Goal: Task Accomplishment & Management: Use online tool/utility

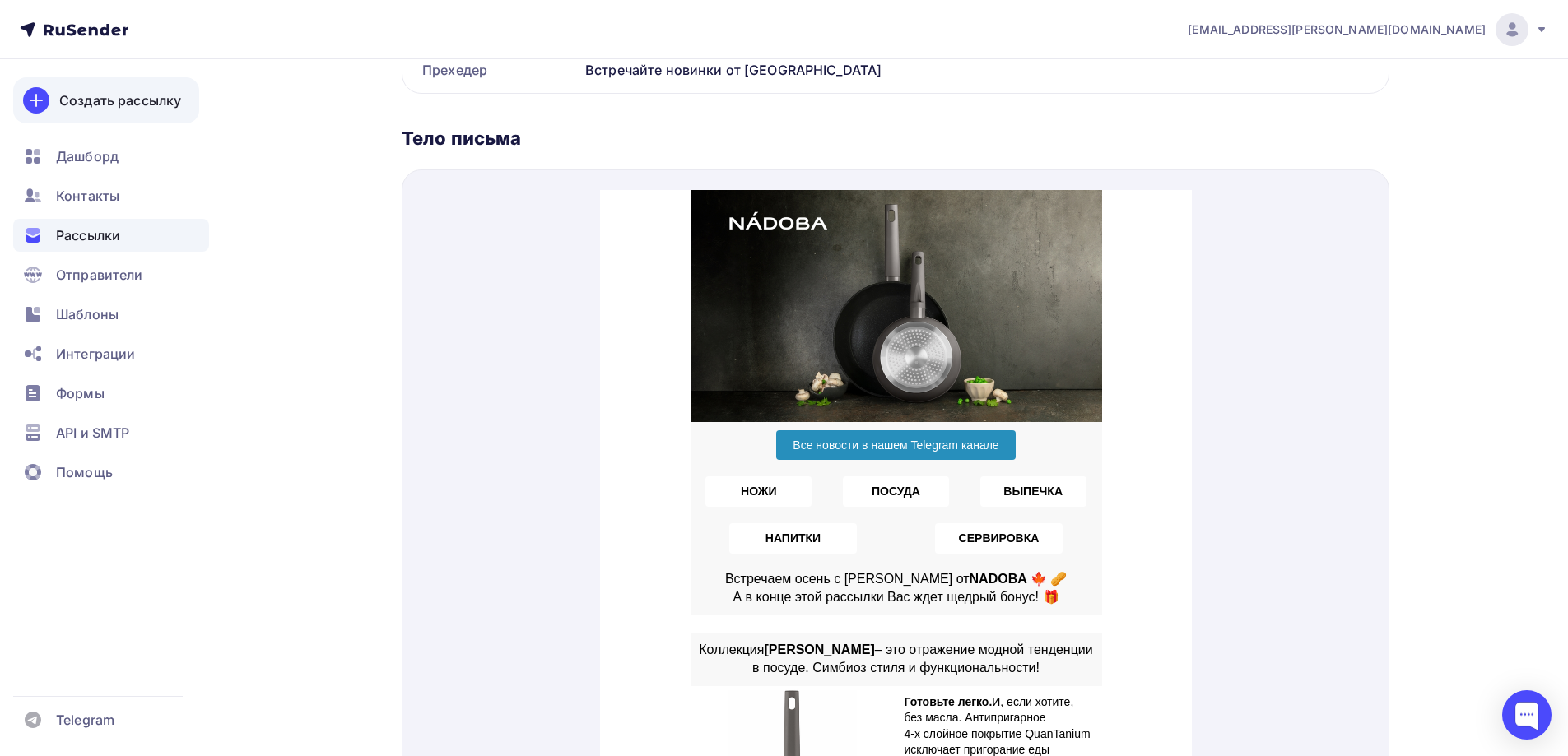
click at [128, 99] on div "Создать рассылку" at bounding box center [120, 100] width 122 height 20
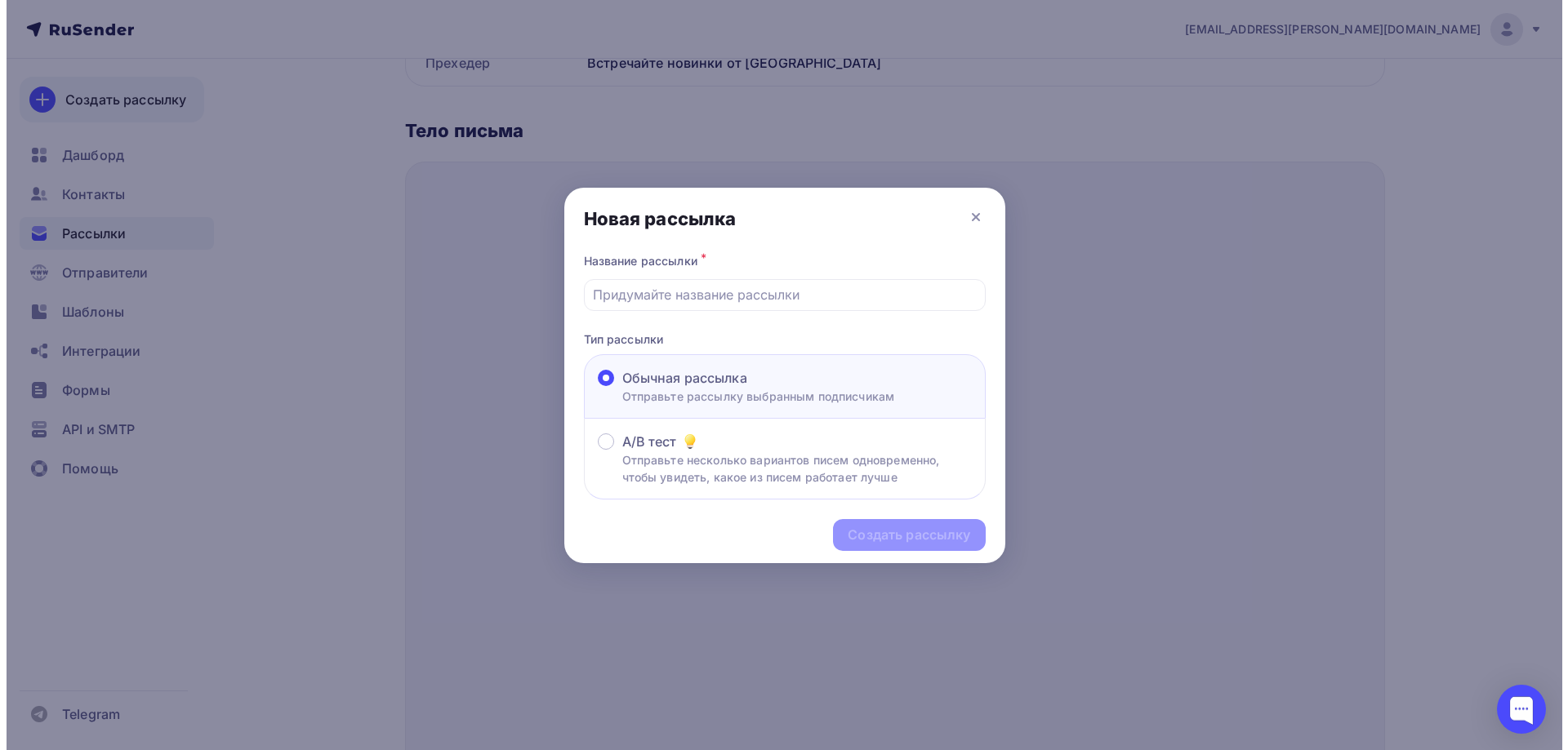
scroll to position [483, 0]
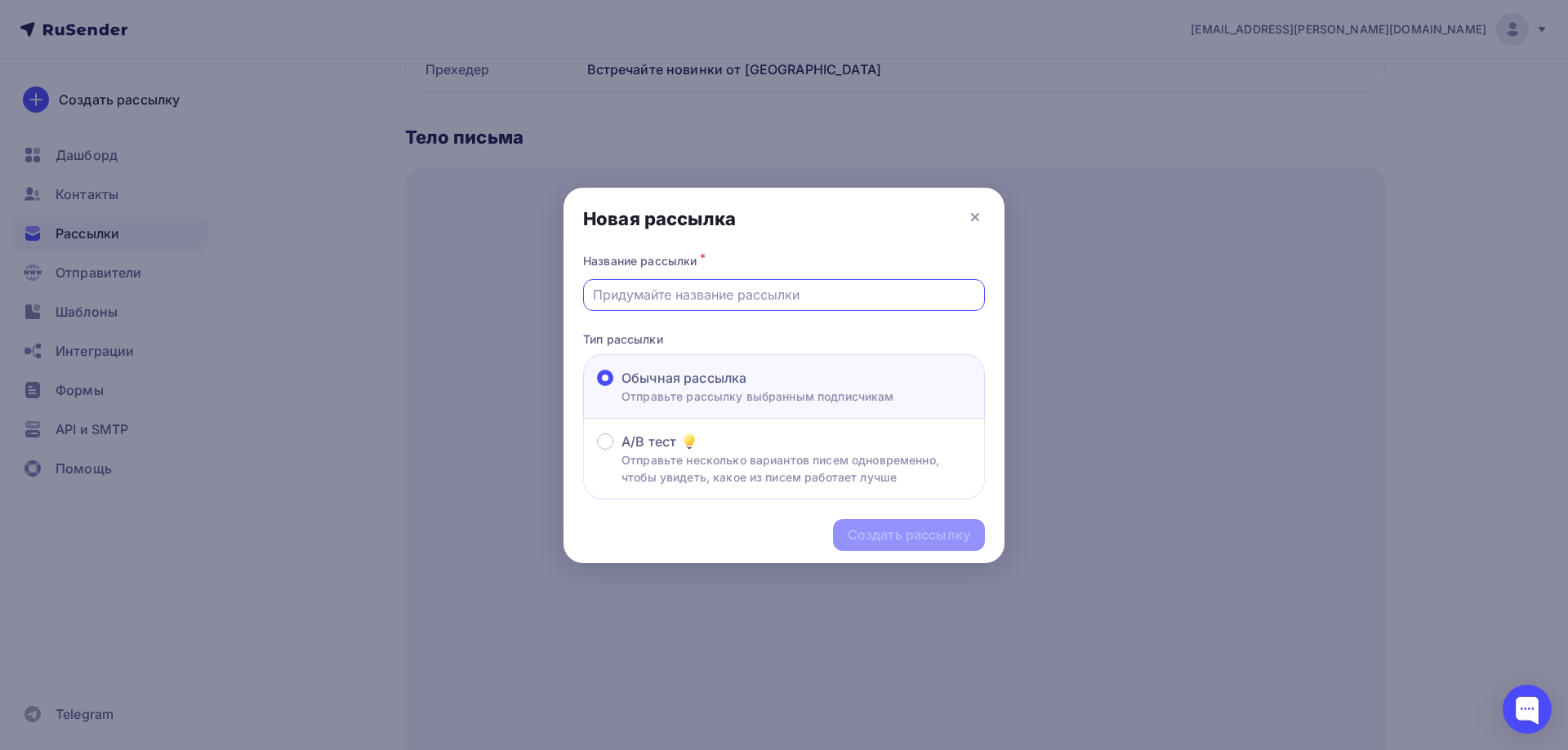
click at [706, 285] on input "text" at bounding box center [784, 295] width 383 height 20
type input "Р"
type input "Рассылка для оптовых клиентов"
click at [887, 538] on div "Создать рассылку" at bounding box center [909, 535] width 123 height 19
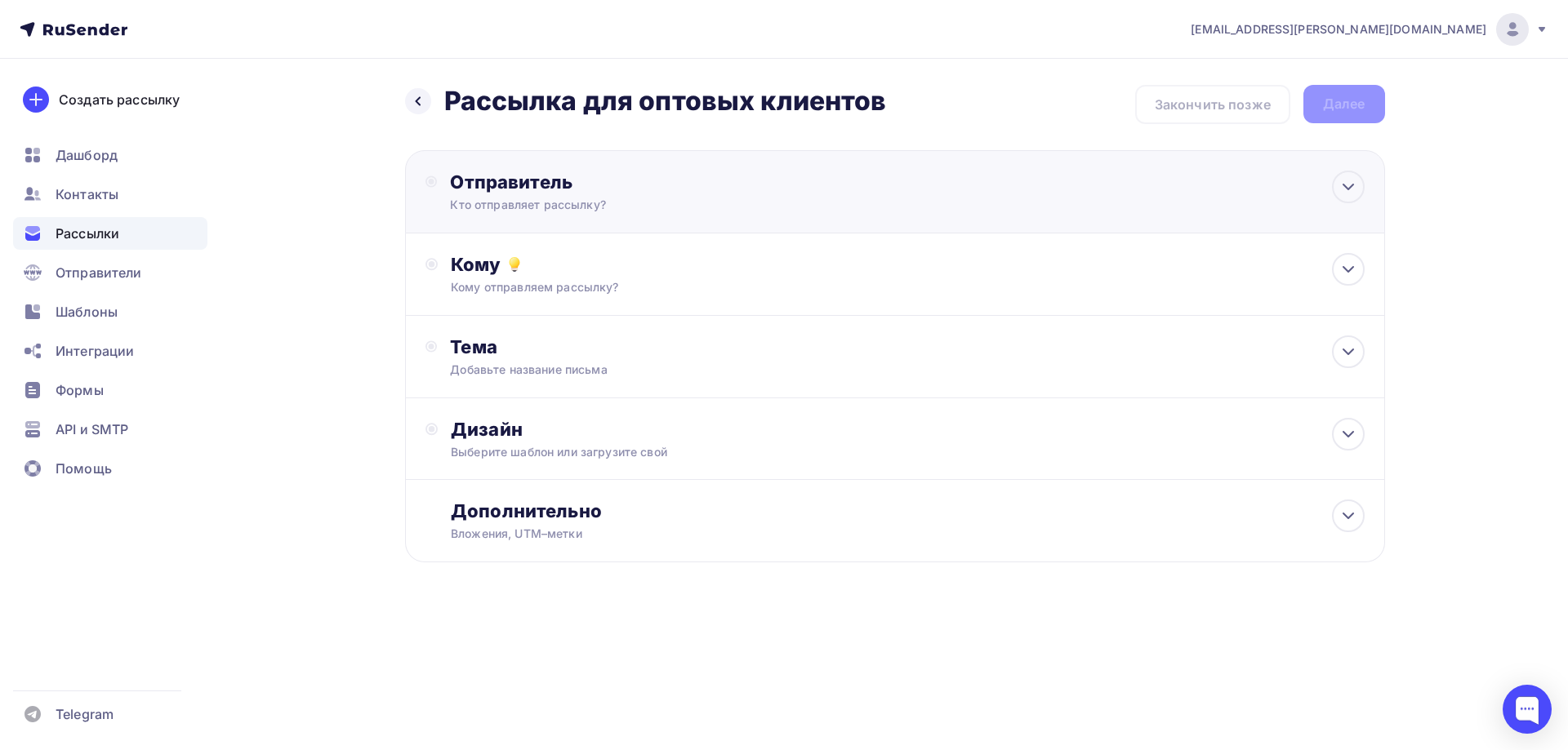
click at [522, 186] on div "Отправитель" at bounding box center [627, 182] width 354 height 23
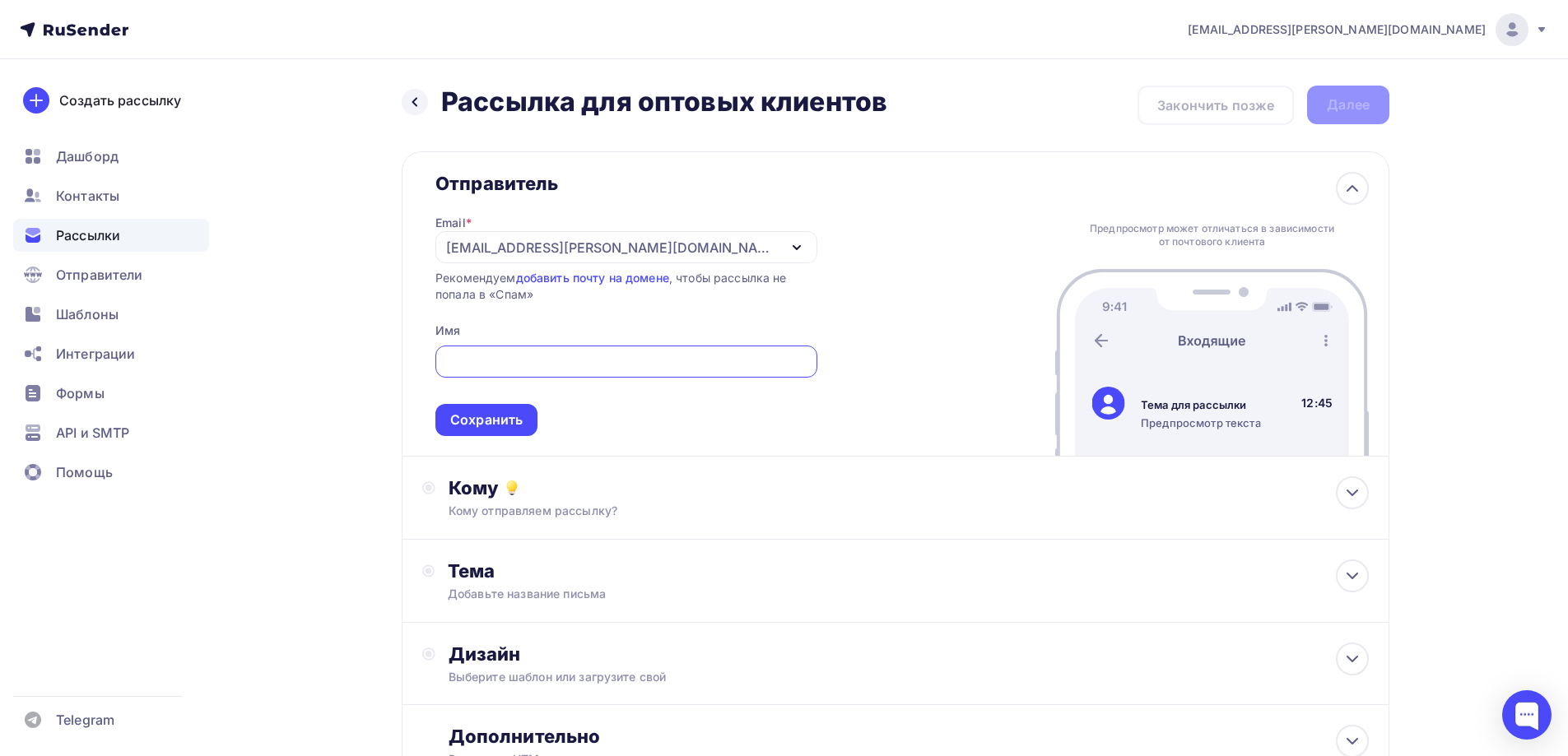
click at [595, 245] on div "[EMAIL_ADDRESS][PERSON_NAME][DOMAIN_NAME]" at bounding box center [612, 248] width 331 height 20
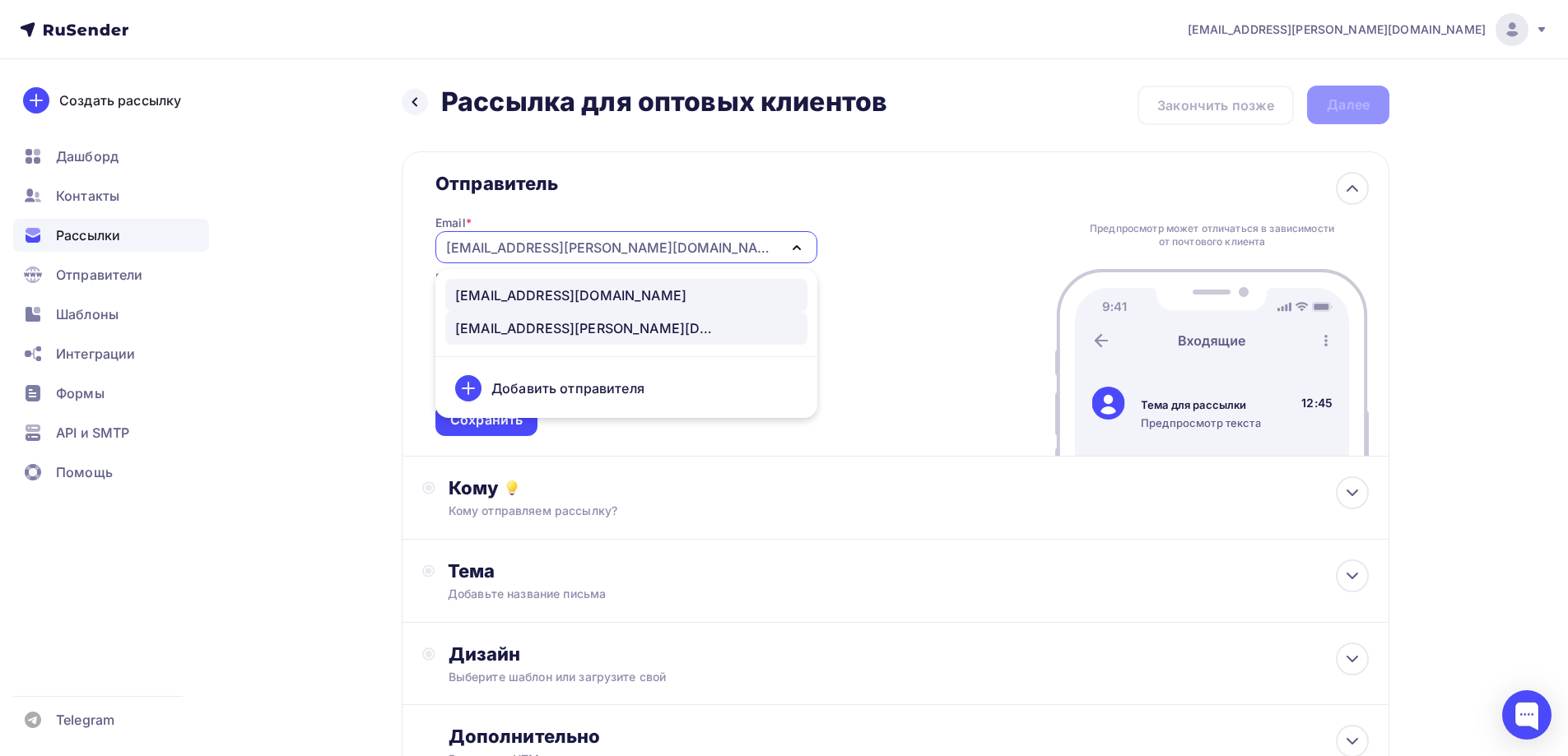
click at [510, 300] on div "[EMAIL_ADDRESS][DOMAIN_NAME]" at bounding box center [570, 296] width 231 height 20
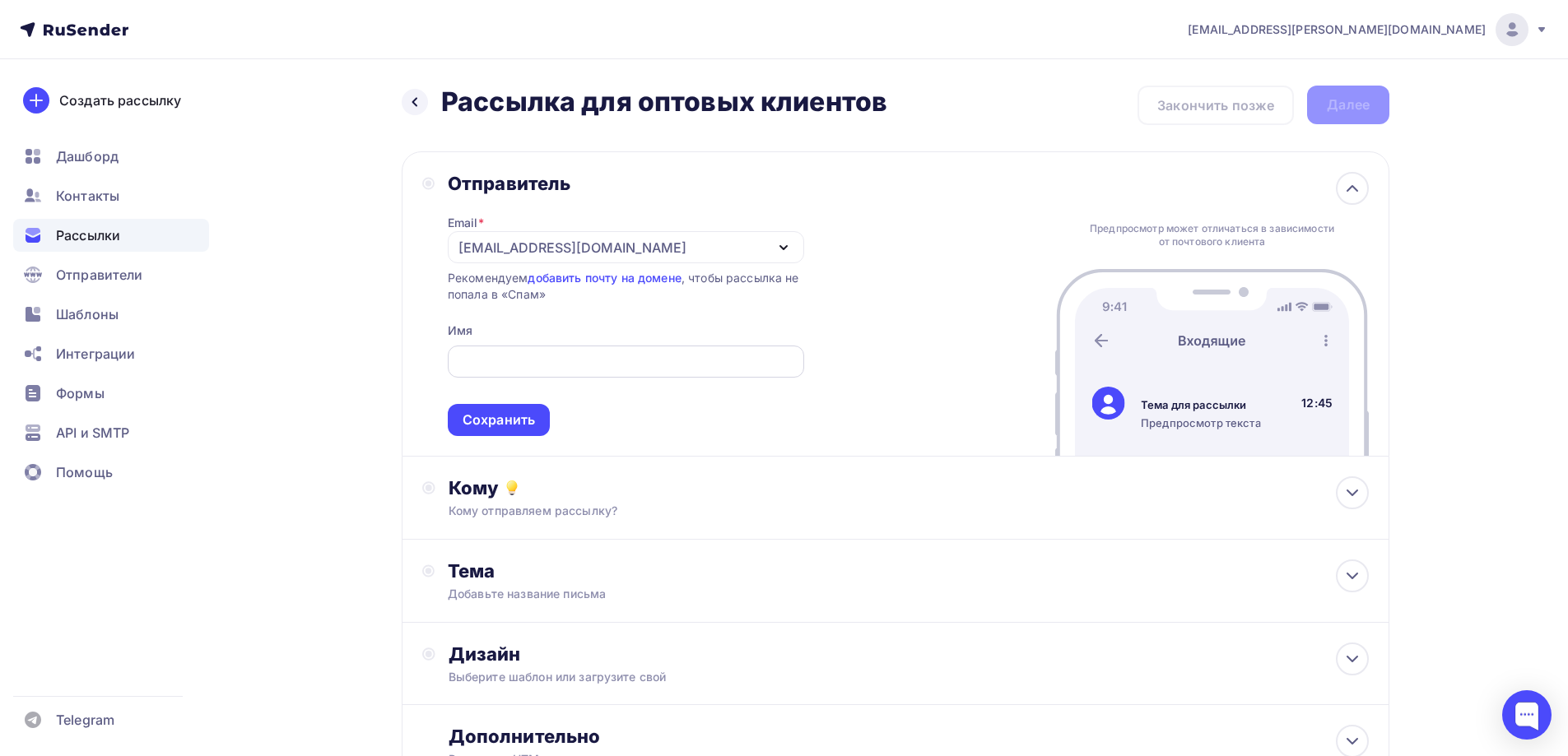
click at [510, 350] on div at bounding box center [626, 362] width 356 height 32
click at [510, 353] on input "text" at bounding box center [625, 362] width 338 height 20
type input "NADOBA"
click at [522, 413] on div "Сохранить" at bounding box center [498, 420] width 73 height 19
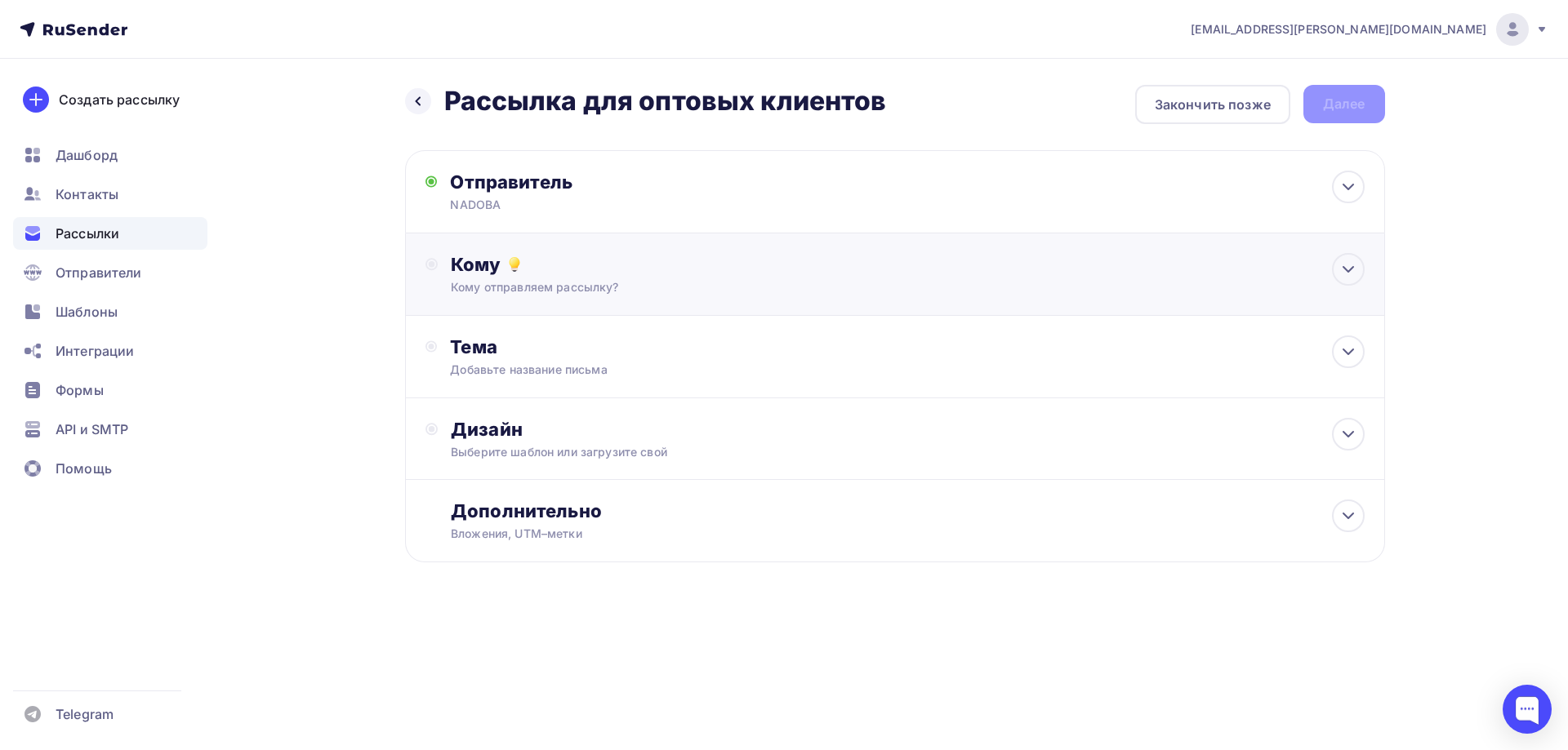
click at [549, 263] on div "Кому" at bounding box center [907, 265] width 913 height 23
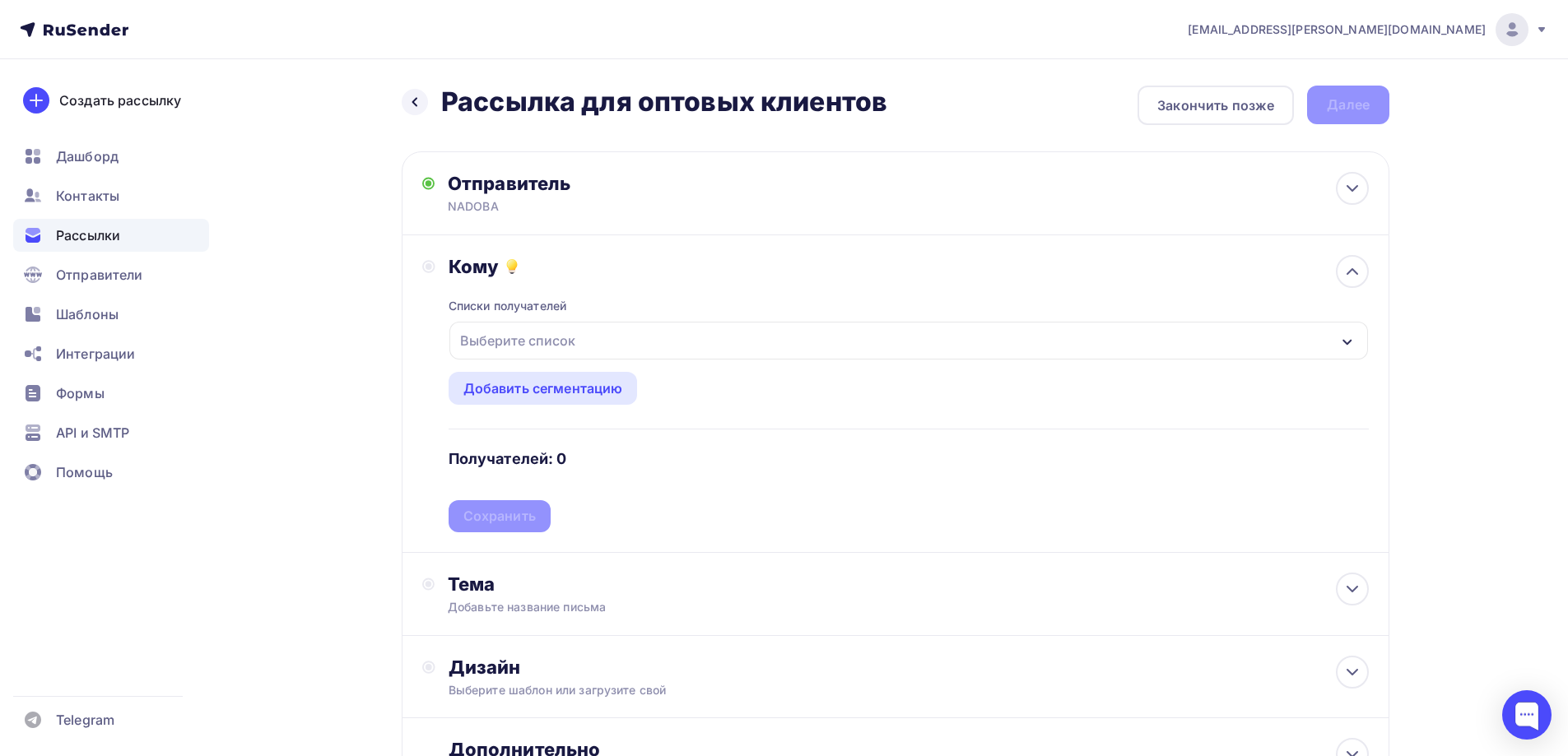
click at [542, 335] on div "Выберите список" at bounding box center [517, 340] width 128 height 30
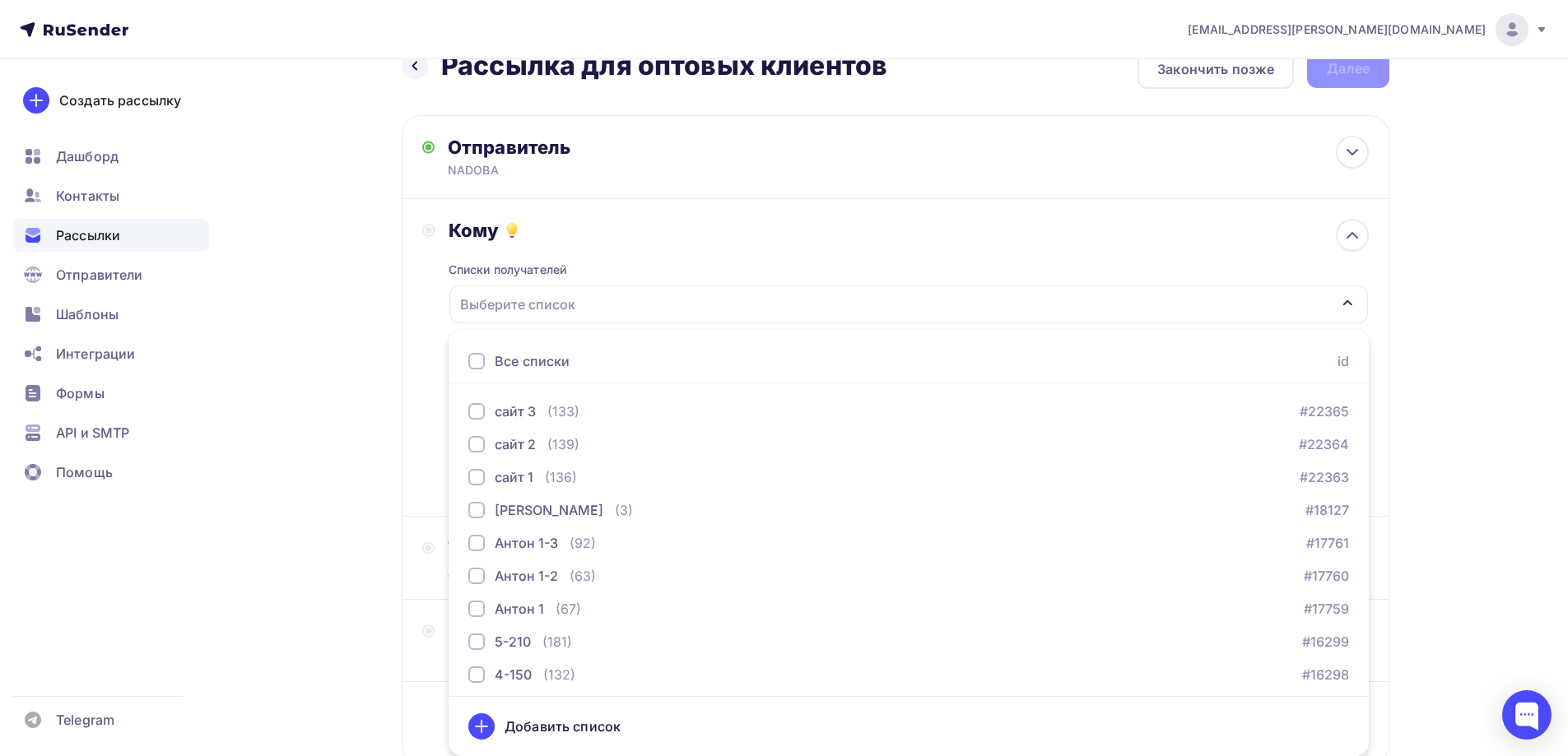
scroll to position [1070, 0]
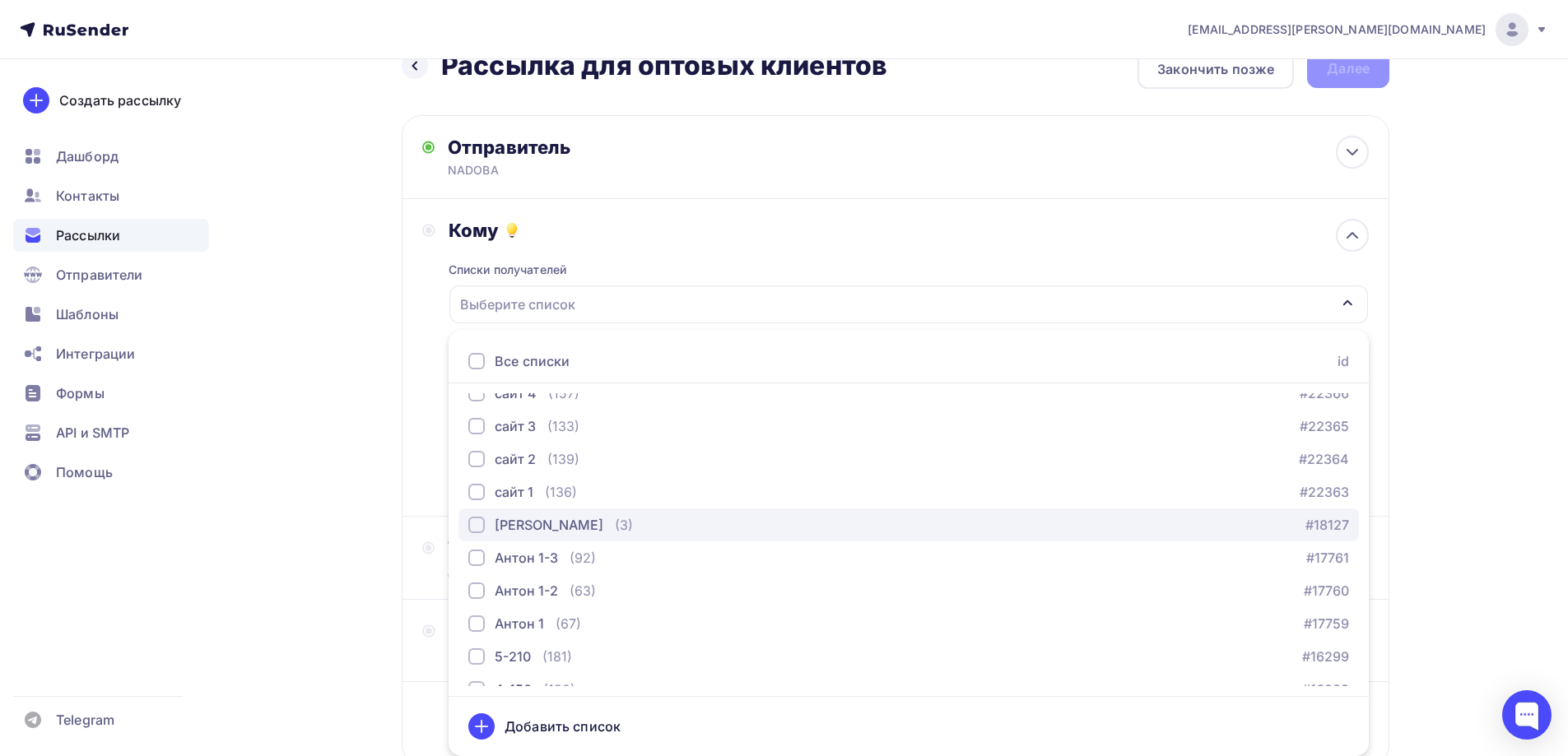
click at [523, 523] on div "[PERSON_NAME]" at bounding box center [548, 525] width 108 height 20
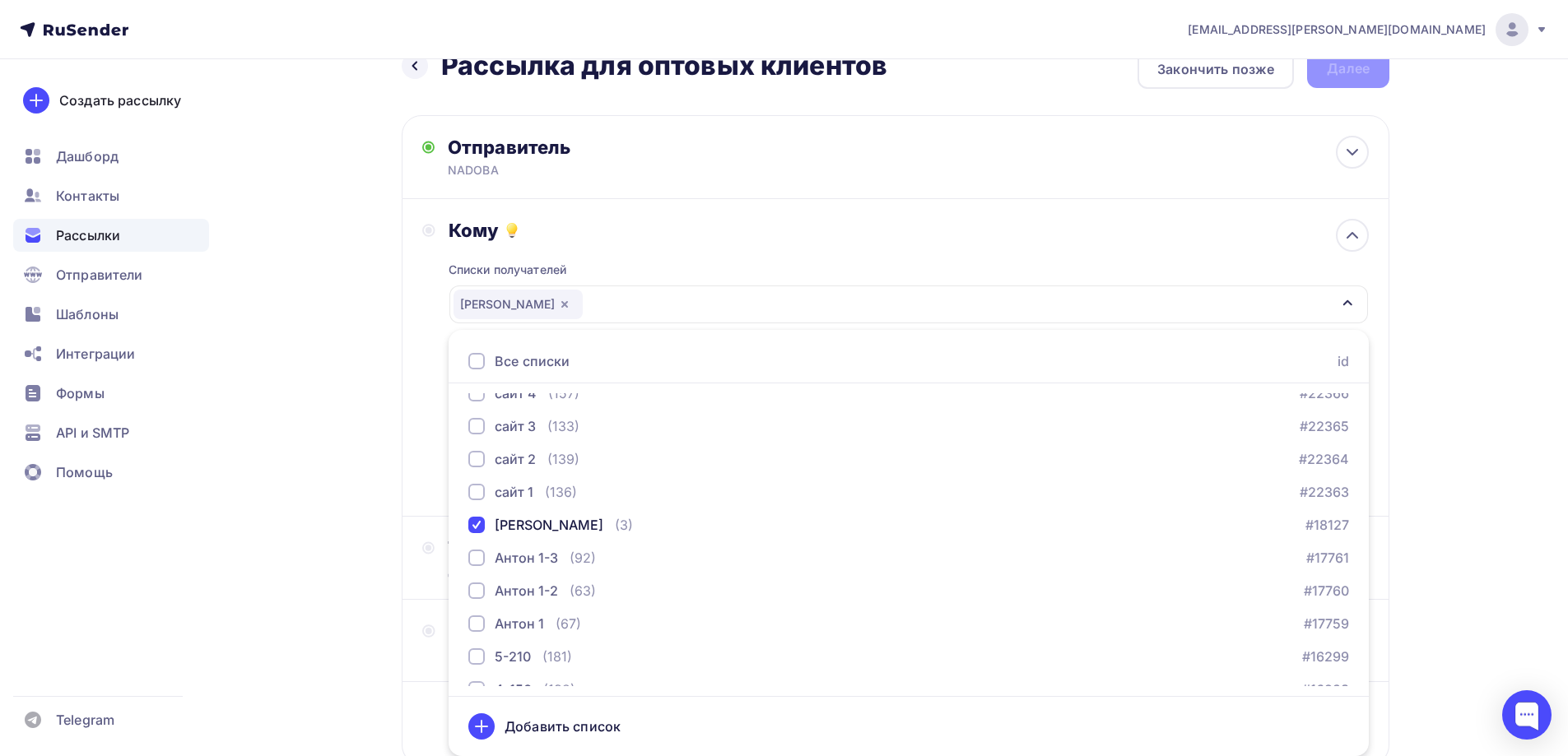
click at [345, 426] on div "Назад Рассылка для оптовых клиентов Рассылка для оптовых клиентов Закончить поз…" at bounding box center [784, 447] width 1349 height 848
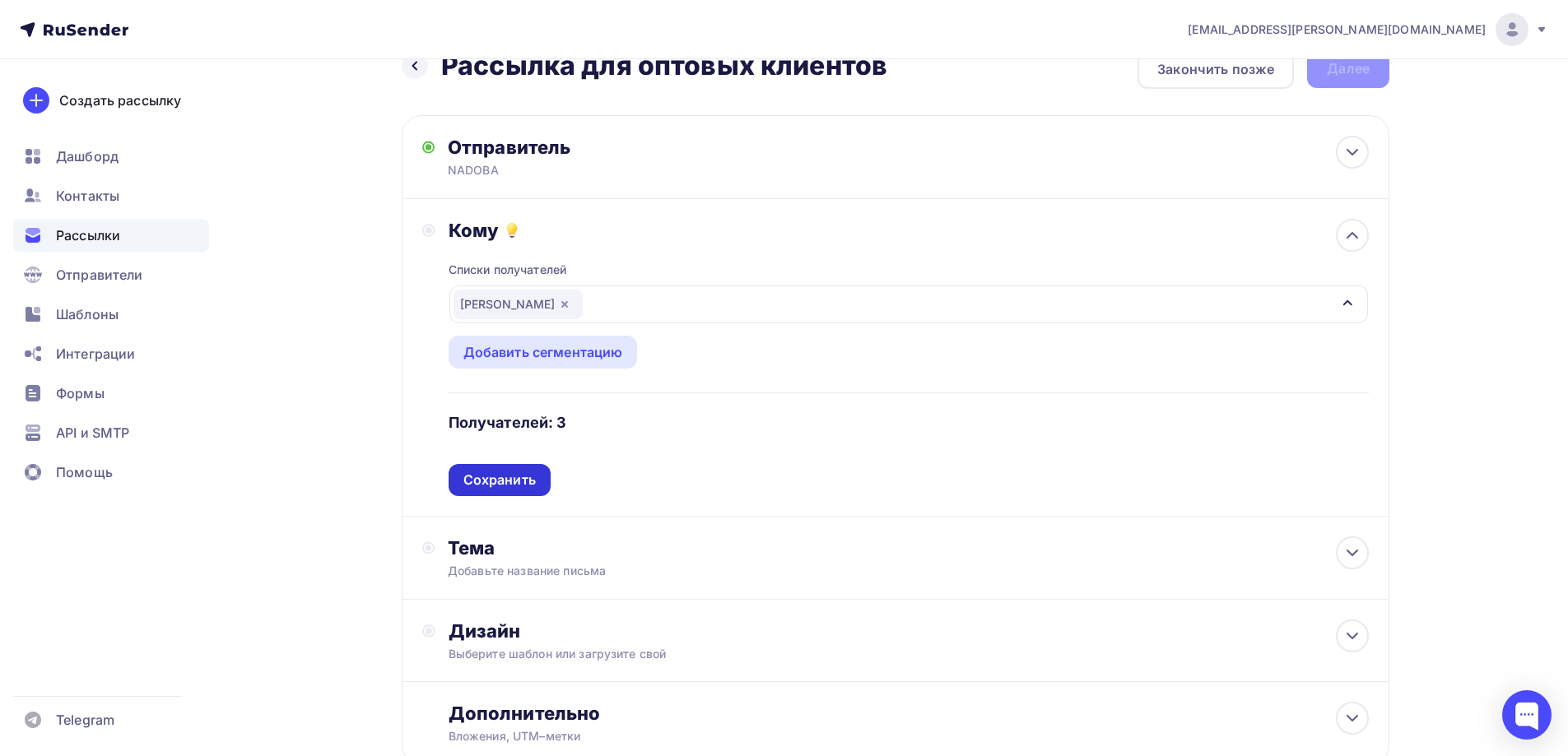
click at [488, 470] on div "Сохранить" at bounding box center [500, 480] width 102 height 32
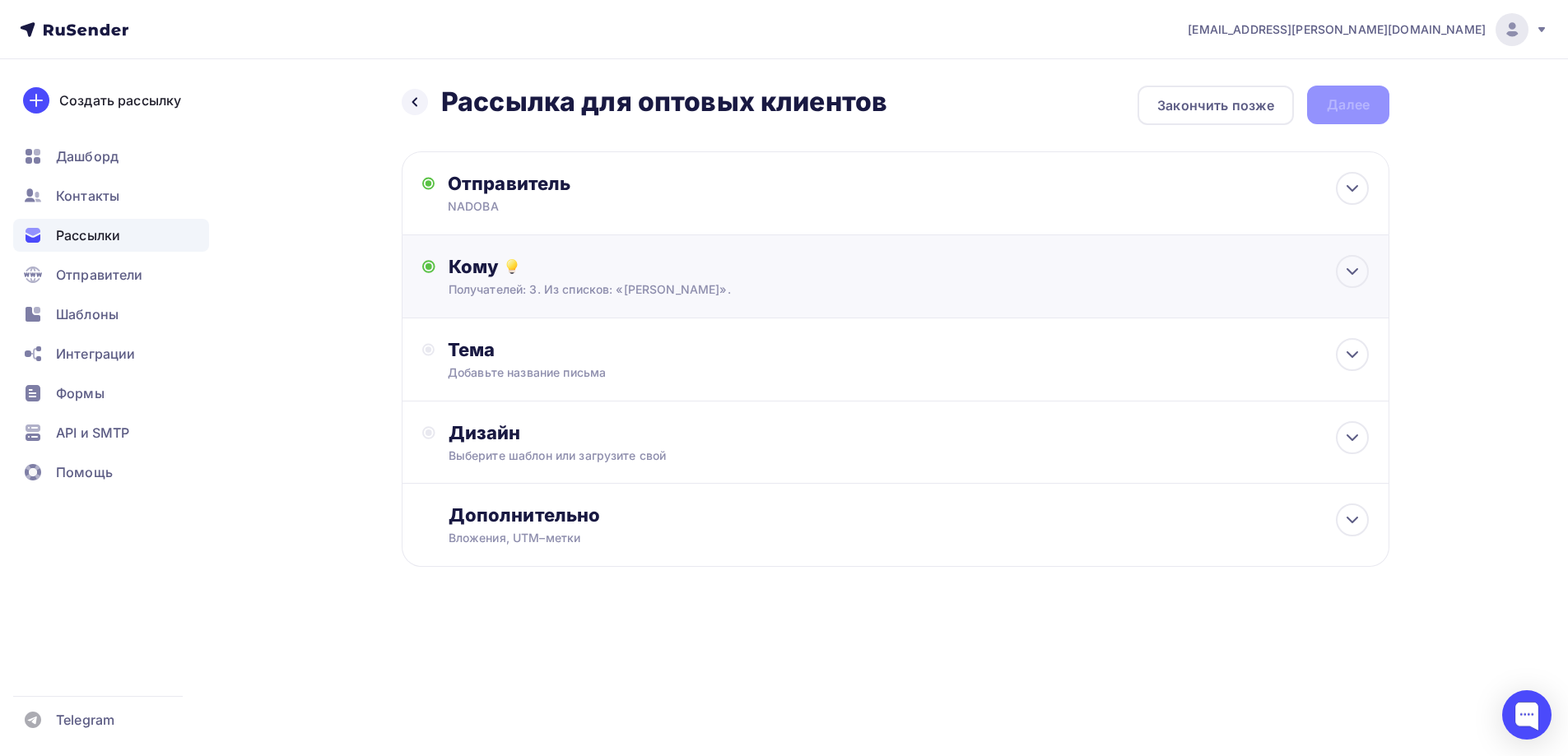
scroll to position [0, 0]
click at [518, 443] on div "Дизайн" at bounding box center [913, 433] width 920 height 23
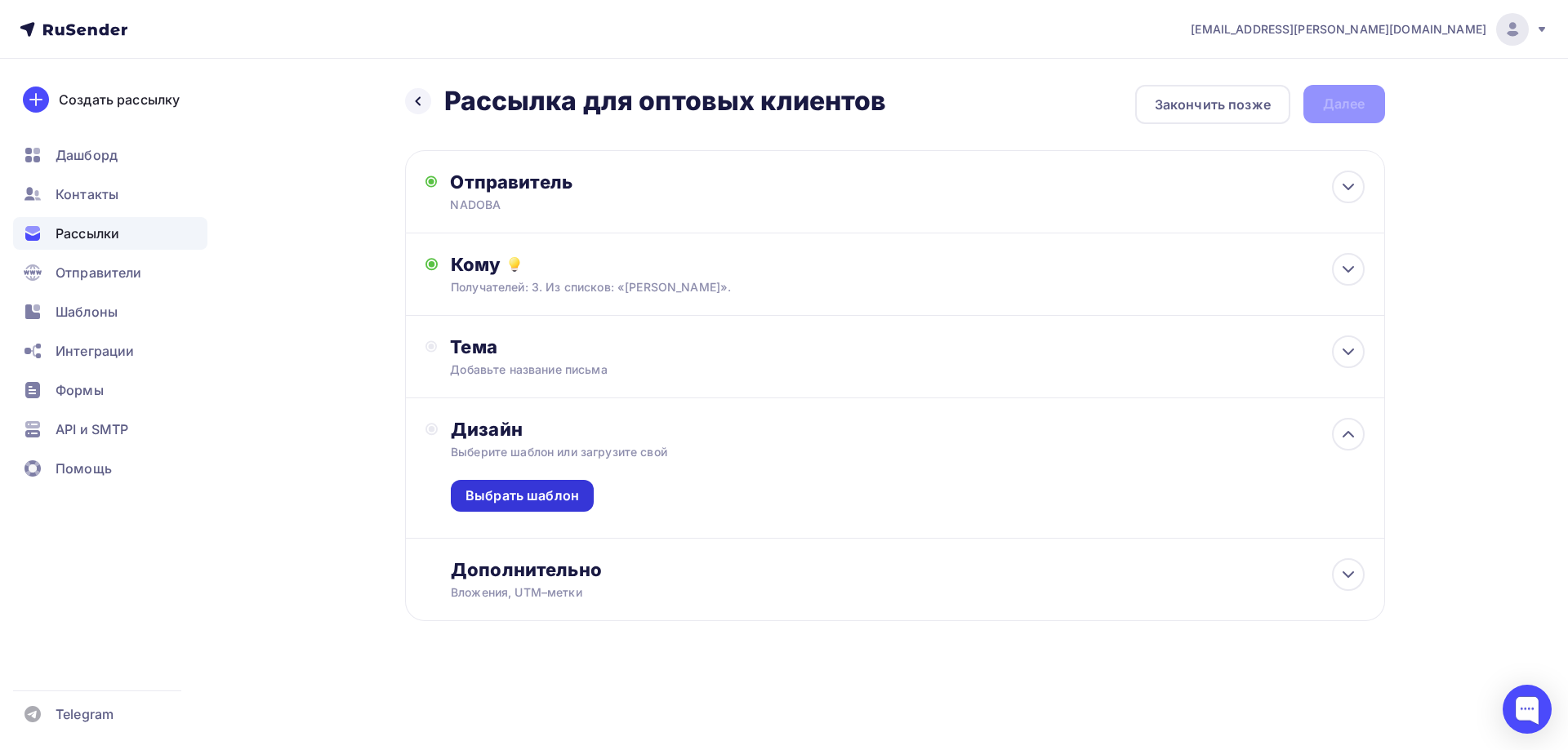
click at [543, 500] on div "Выбрать шаблон" at bounding box center [523, 496] width 114 height 19
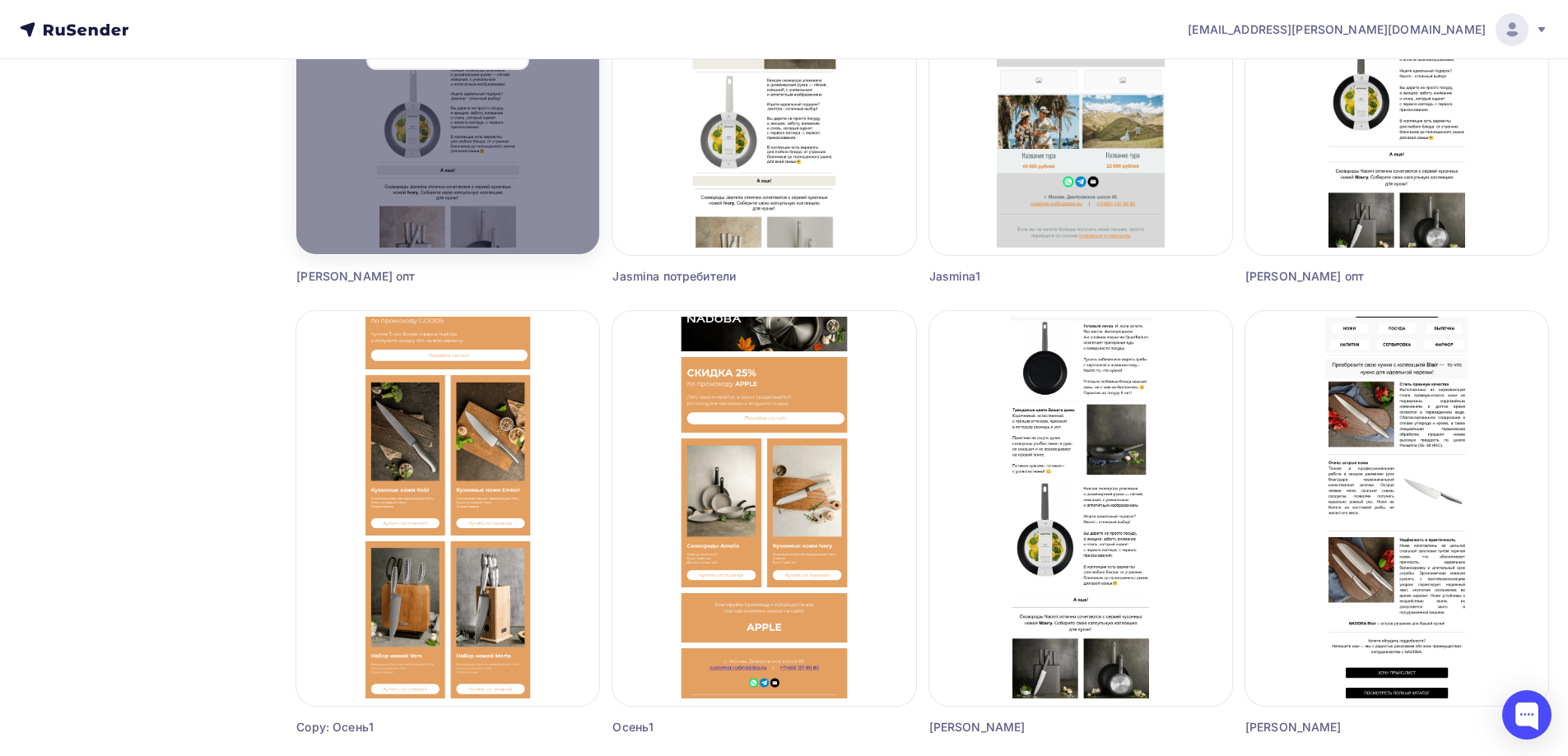
scroll to position [823, 0]
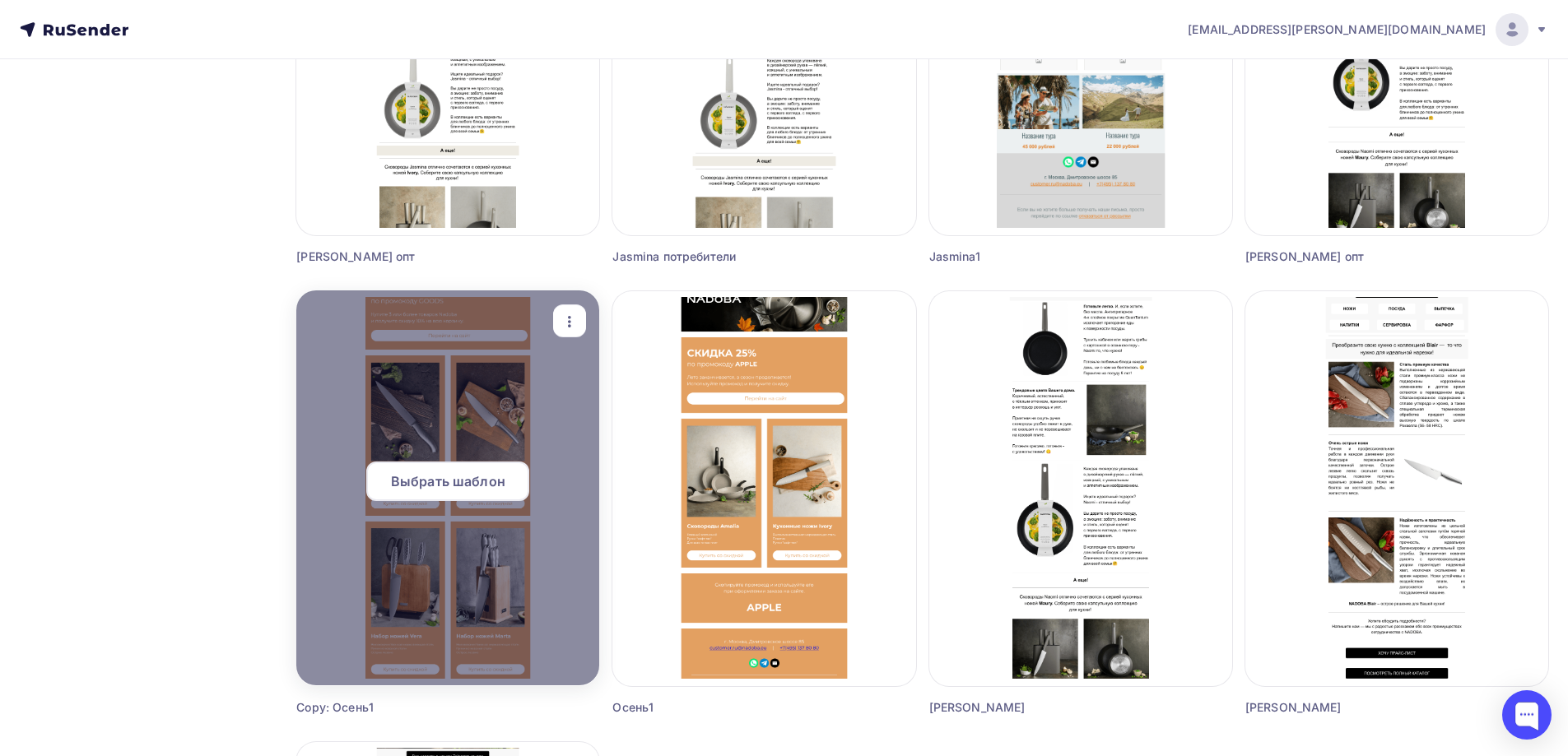
click at [457, 482] on span "Выбрать шаблон" at bounding box center [448, 482] width 115 height 20
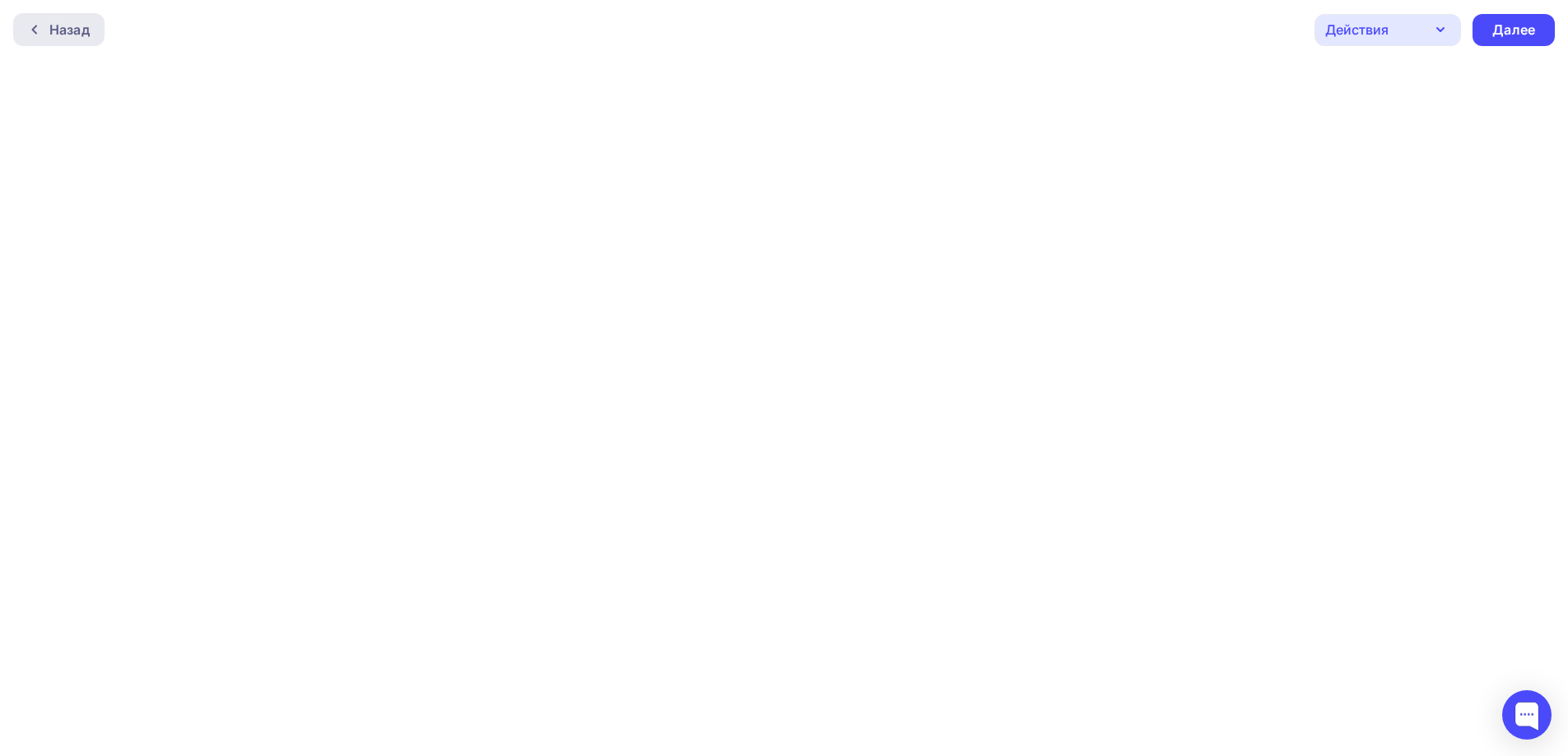
click at [49, 35] on div "Назад" at bounding box center [59, 30] width 91 height 33
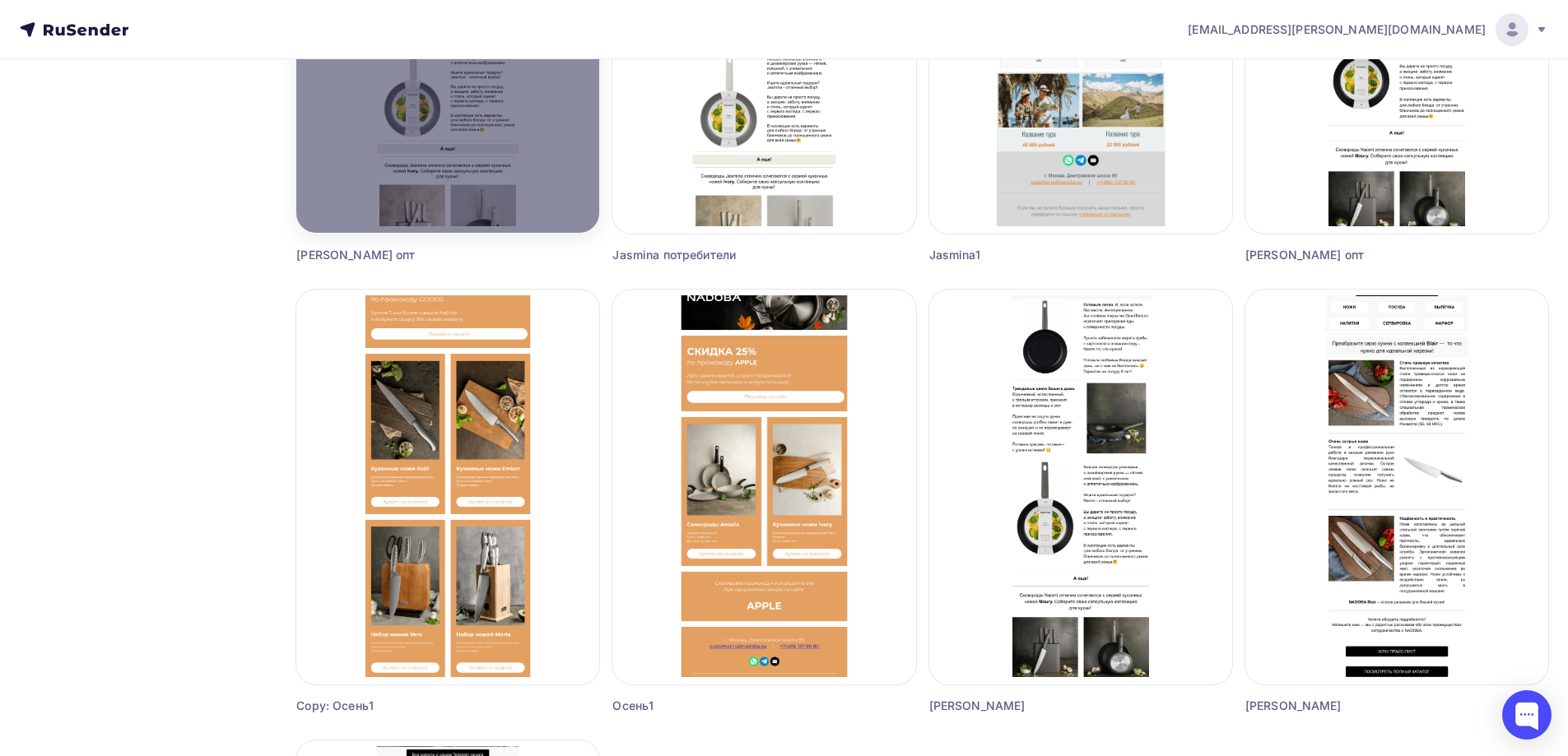
scroll to position [1070, 0]
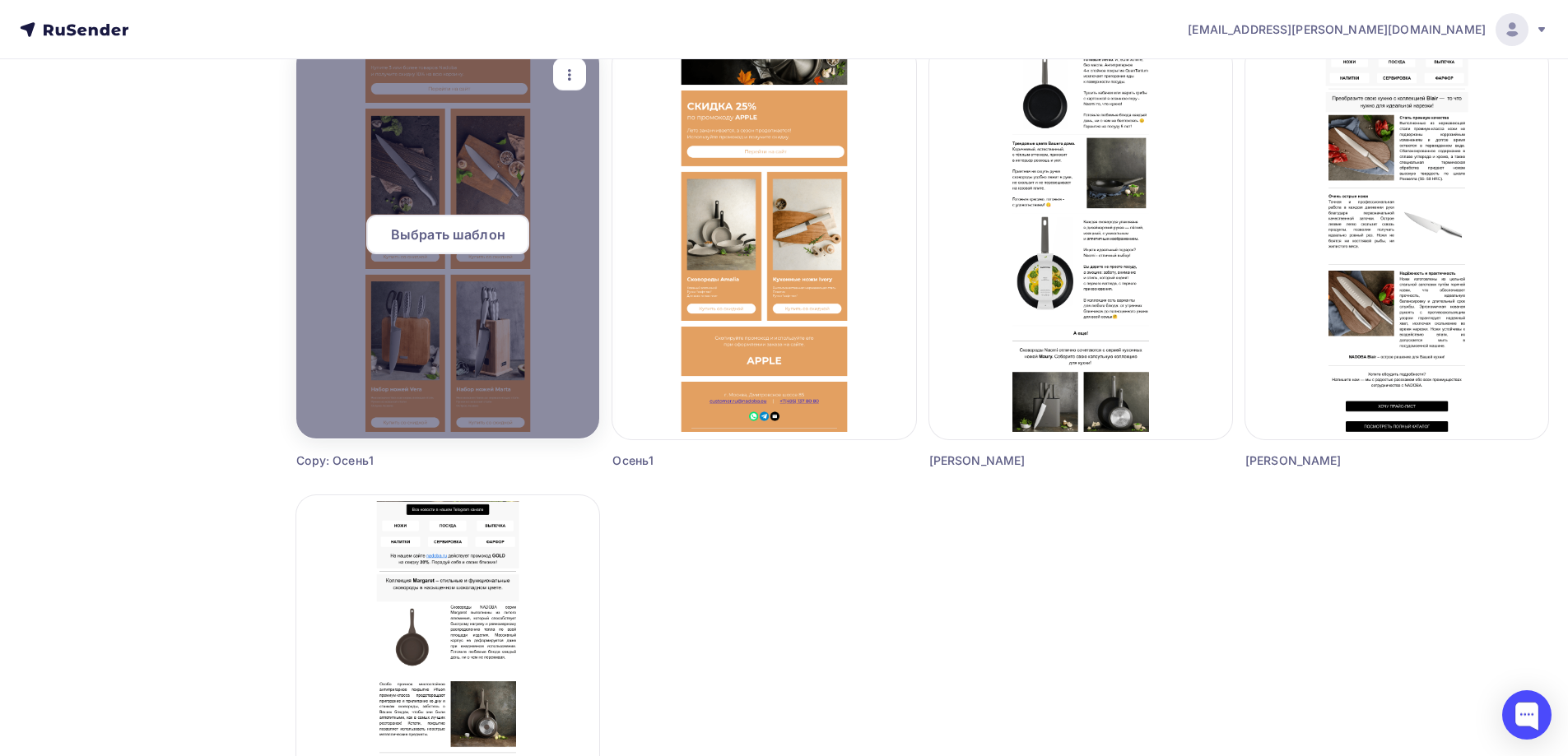
click at [434, 233] on span "Выбрать шаблон" at bounding box center [448, 235] width 115 height 20
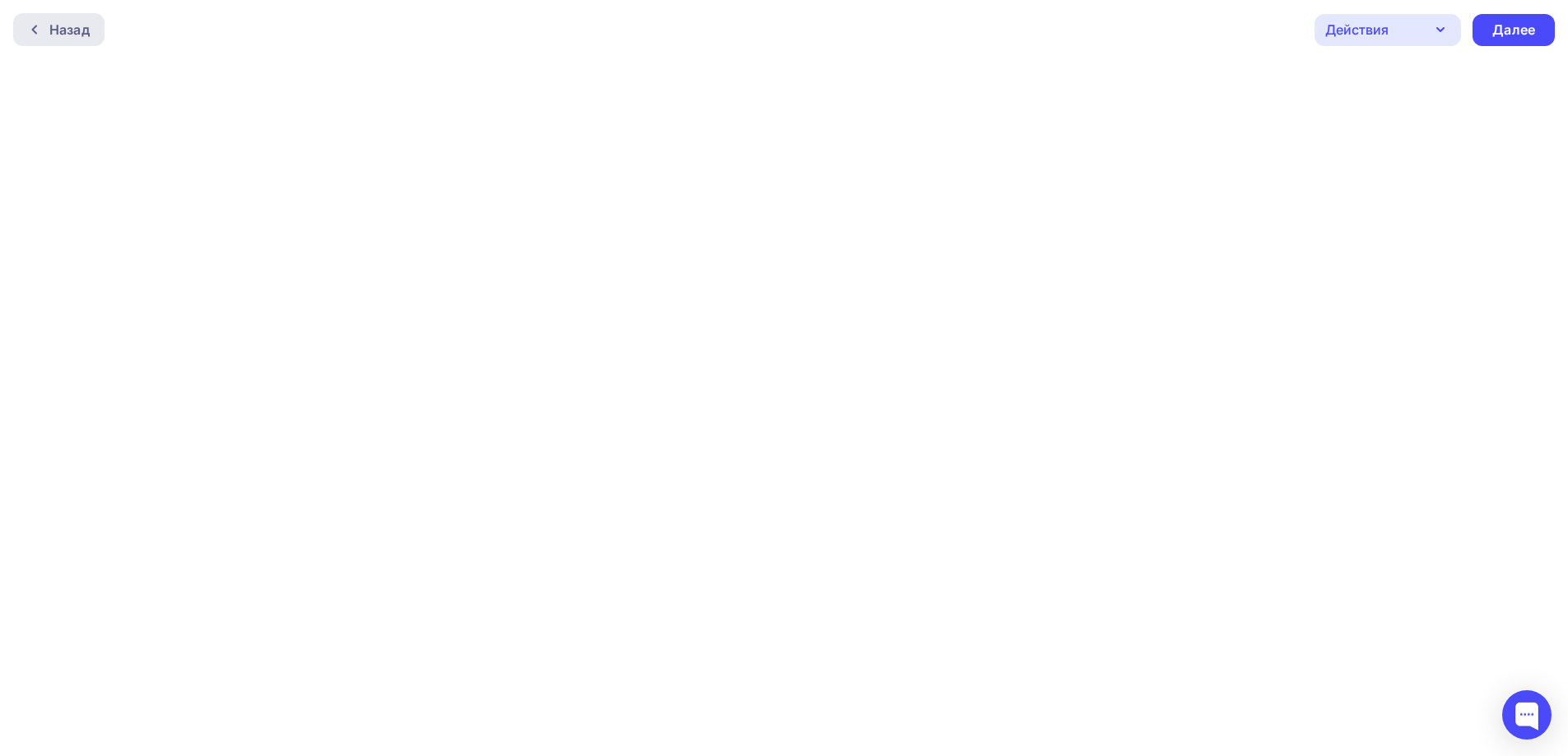
click at [23, 19] on div "Назад" at bounding box center [59, 30] width 91 height 33
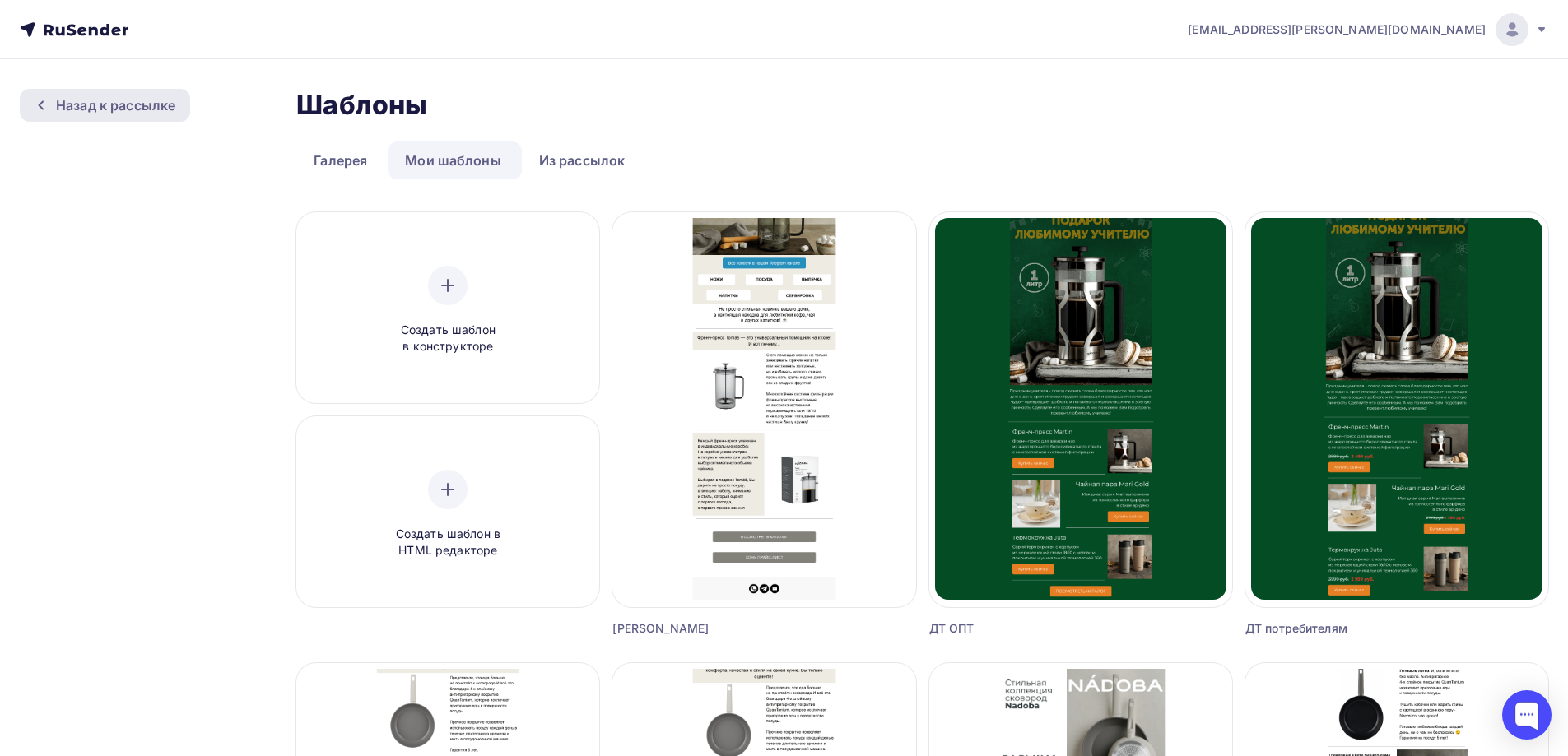
click at [129, 110] on div "Назад к рассылке" at bounding box center [115, 106] width 119 height 20
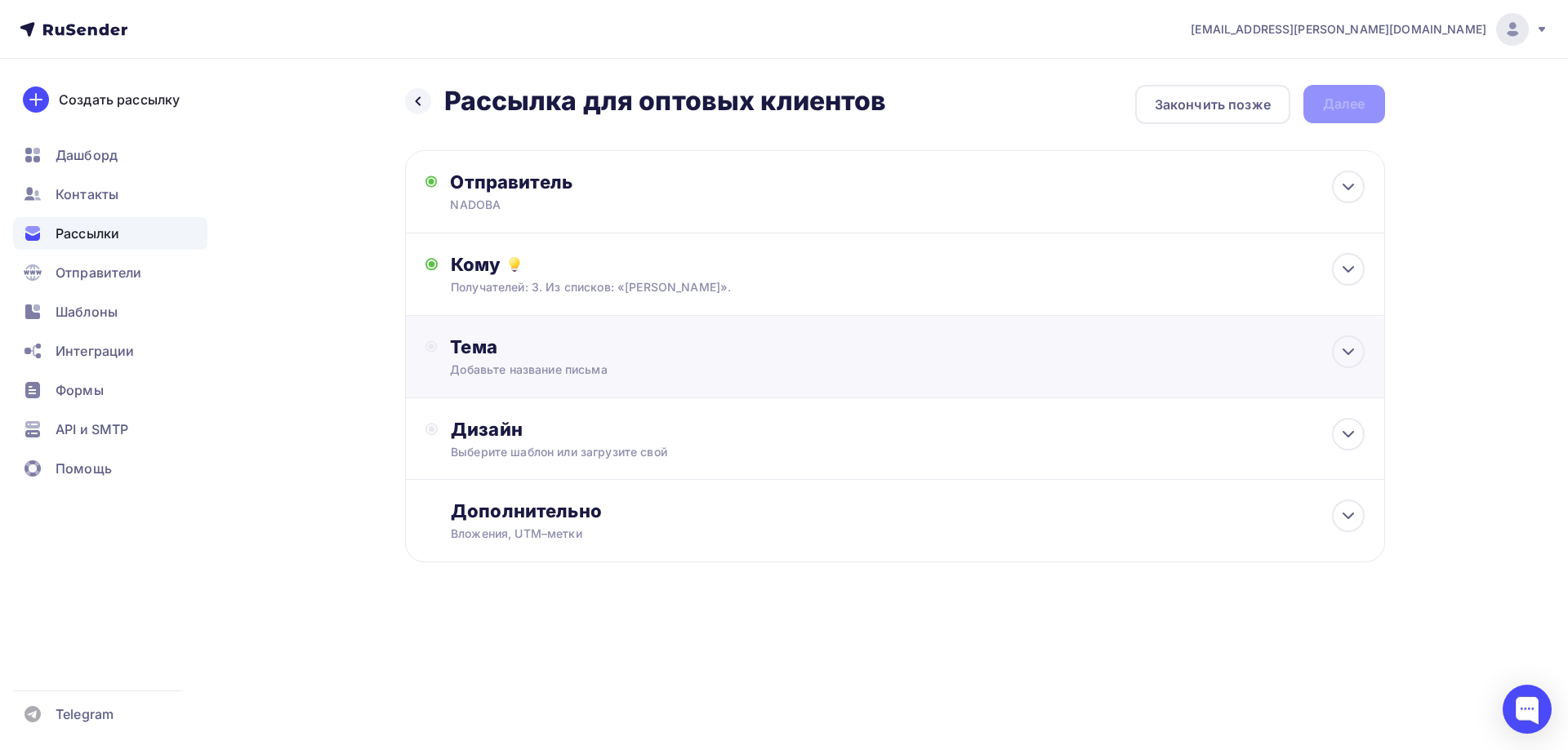
click at [540, 364] on div "Добавьте название письма" at bounding box center [595, 370] width 291 height 16
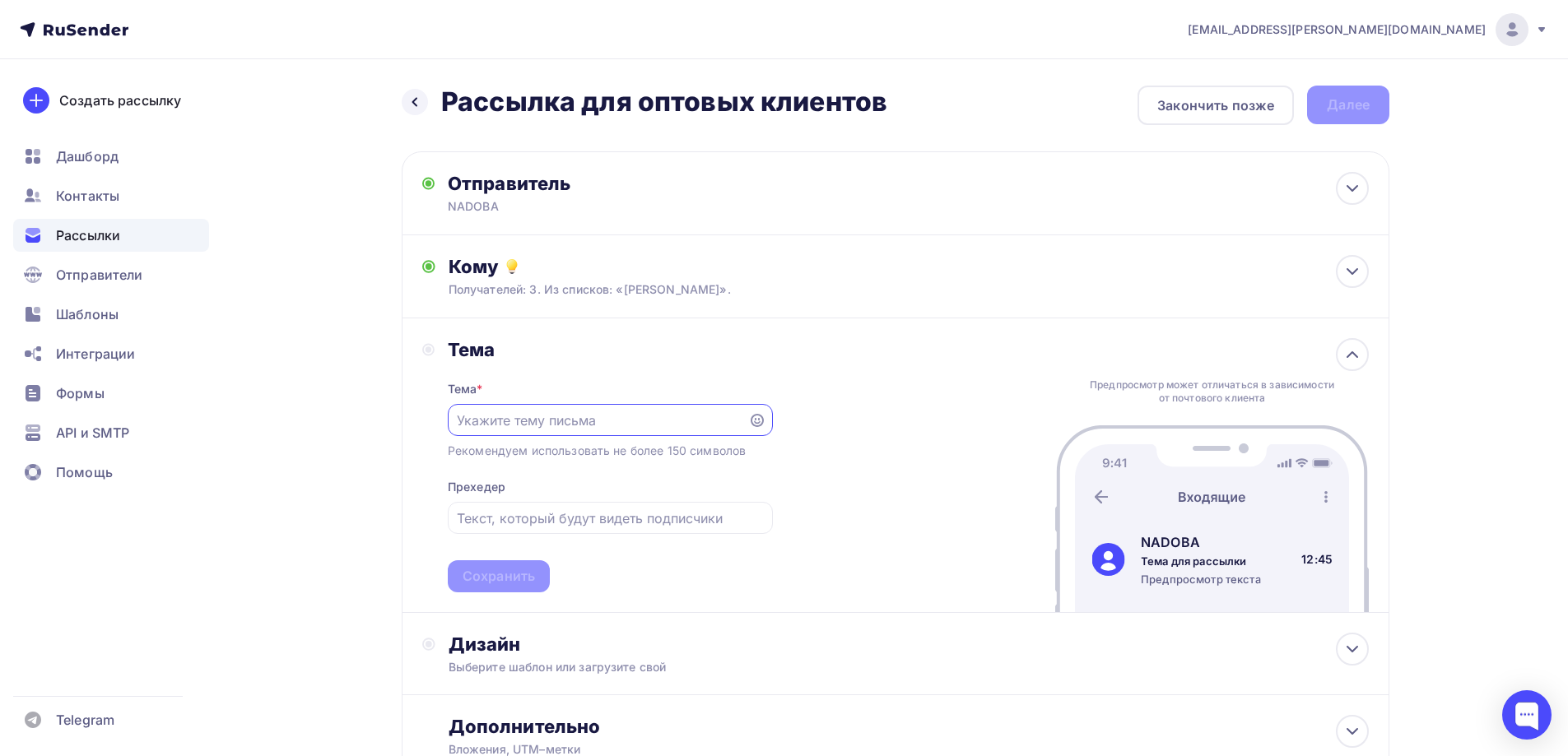
click at [551, 426] on input "text" at bounding box center [597, 421] width 281 height 20
type input "b"
type input "Идеальный кухонный нож - он какой?"
drag, startPoint x: 714, startPoint y: 421, endPoint x: 425, endPoint y: 420, distance: 289.0
click at [425, 420] on div "Тема Тема * Идеальный кухонный нож - он какой? Рекомендуем использовать не боле…" at bounding box center [596, 466] width 350 height 254
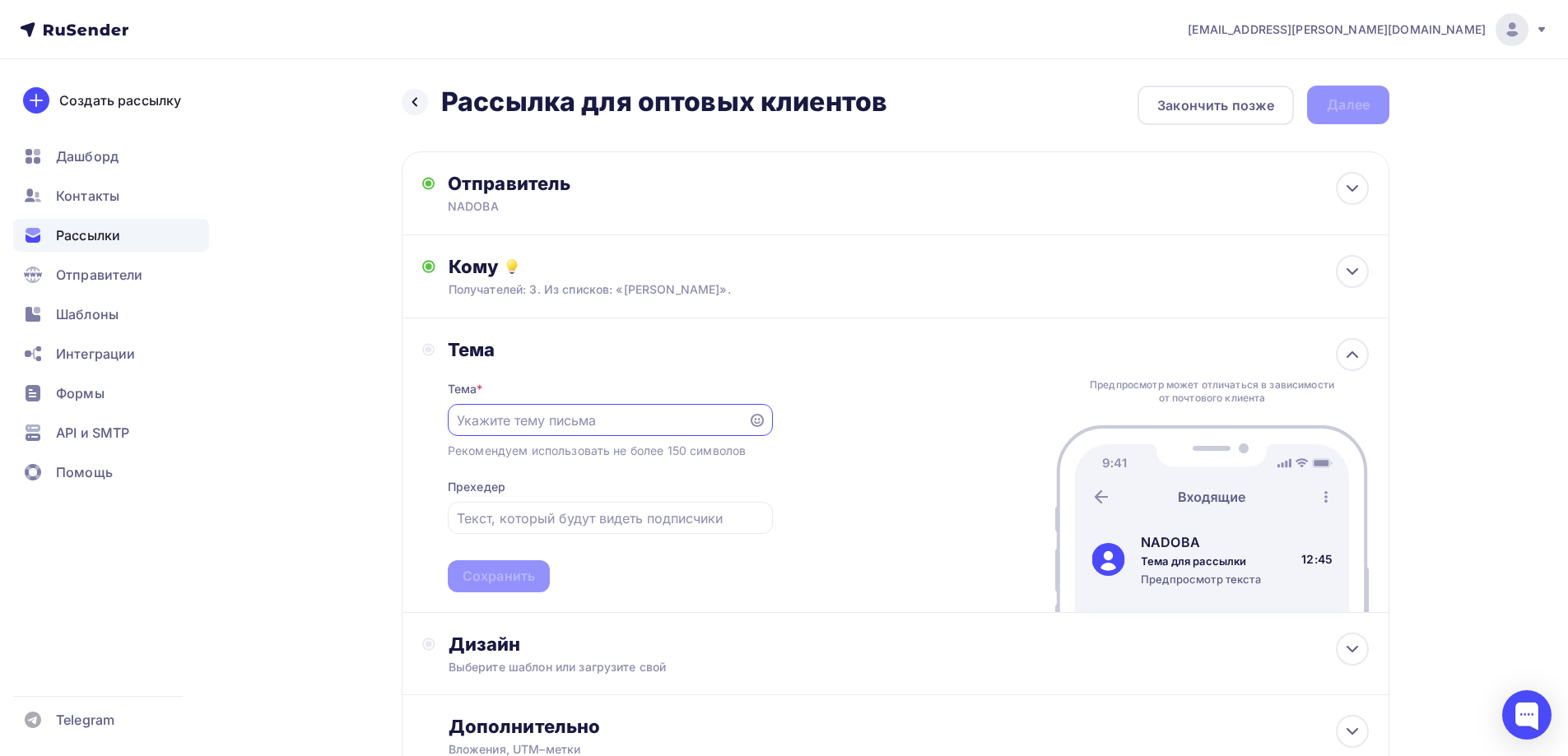
click at [533, 422] on input "text" at bounding box center [597, 421] width 281 height 20
paste input "Спецпредложение для шефов: скидки на профессиональные ножи при опте"
type input "Спецпредложение для шефов: скидки на профессиональные ножи"
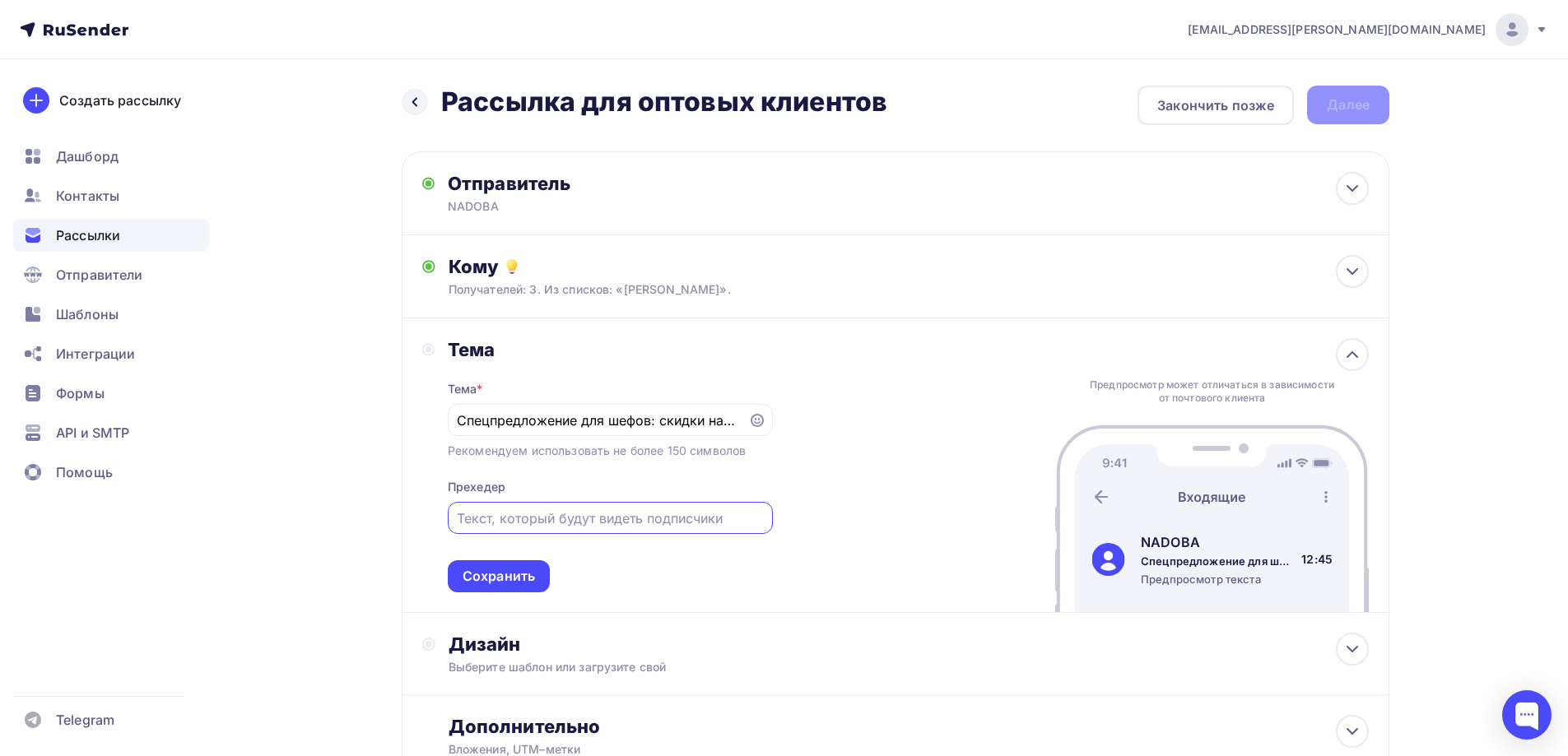
click at [647, 527] on input "text" at bounding box center [610, 519] width 306 height 20
paste input "Цельнокованые ножи NADOBA уже прошли огонь и воду, от чего стали только лучше. …"
click at [564, 522] on input "Цельнокованые ножи NADOBA уже прошли огонь и воду, от чего стали только лучше. …" at bounding box center [610, 519] width 306 height 20
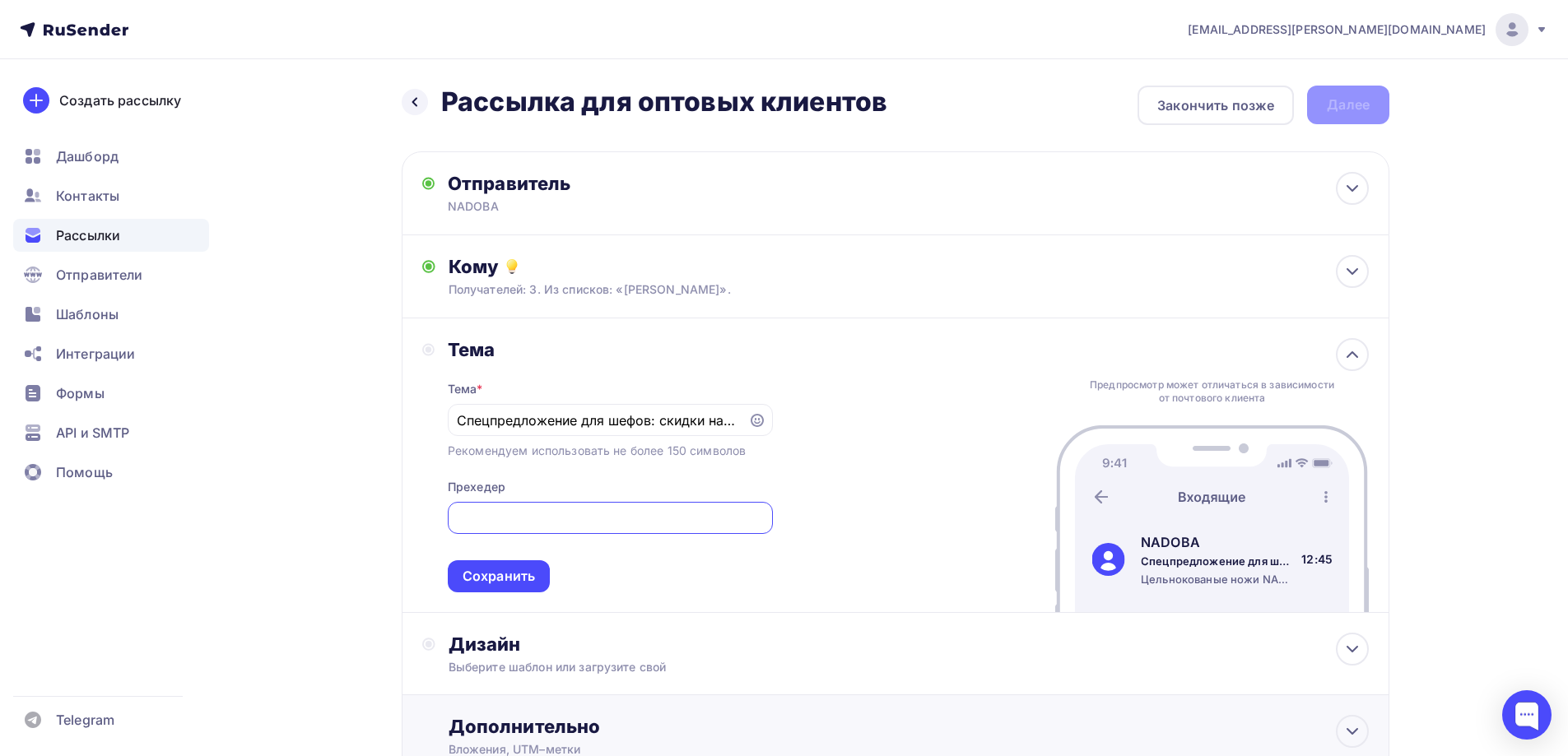
type input "Цельнокованые ножи NADOBA уже прошли огонь и воду, от чего стали только лучше. …"
drag, startPoint x: 460, startPoint y: 418, endPoint x: 921, endPoint y: 395, distance: 461.6
click at [921, 395] on div "Тема Тема * Спецпредложение для шефов: скидки на профессиональные ножи Рекоменд…" at bounding box center [895, 466] width 988 height 295
paste input "то в воде не портится, в огне не горит?"
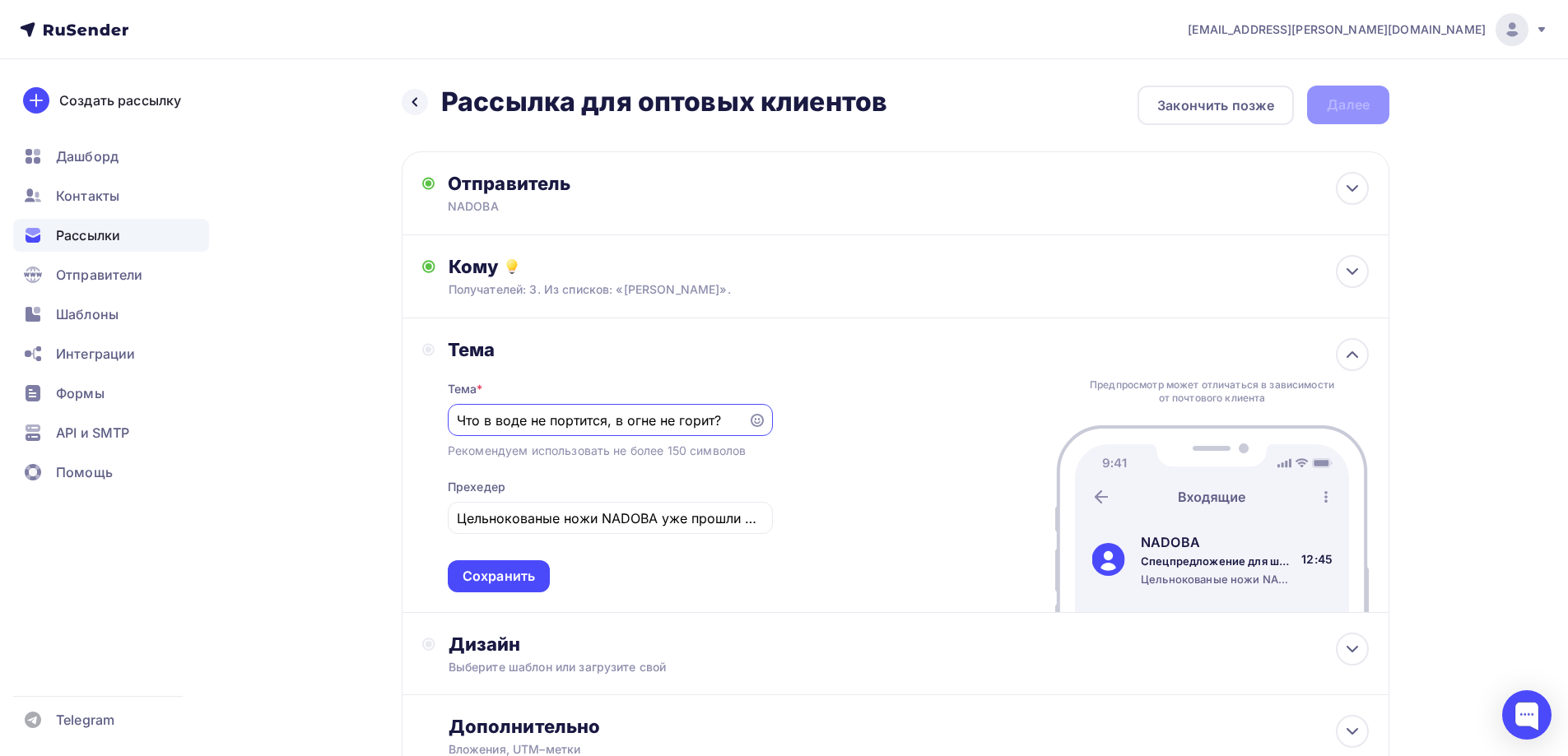
scroll to position [0, 0]
type input "Что в воде не портится, в огне не горит?"
click at [837, 446] on div "Тема Тема * Что в воде не портится, в огне не горит? Рекомендуем использовать н…" at bounding box center [895, 466] width 988 height 295
click at [550, 513] on input "Цельнокованые ножи NADOBA уже прошли огонь и воду, от чего стали только лучше. …" at bounding box center [610, 519] width 306 height 20
drag, startPoint x: 459, startPoint y: 518, endPoint x: 1089, endPoint y: 532, distance: 630.2
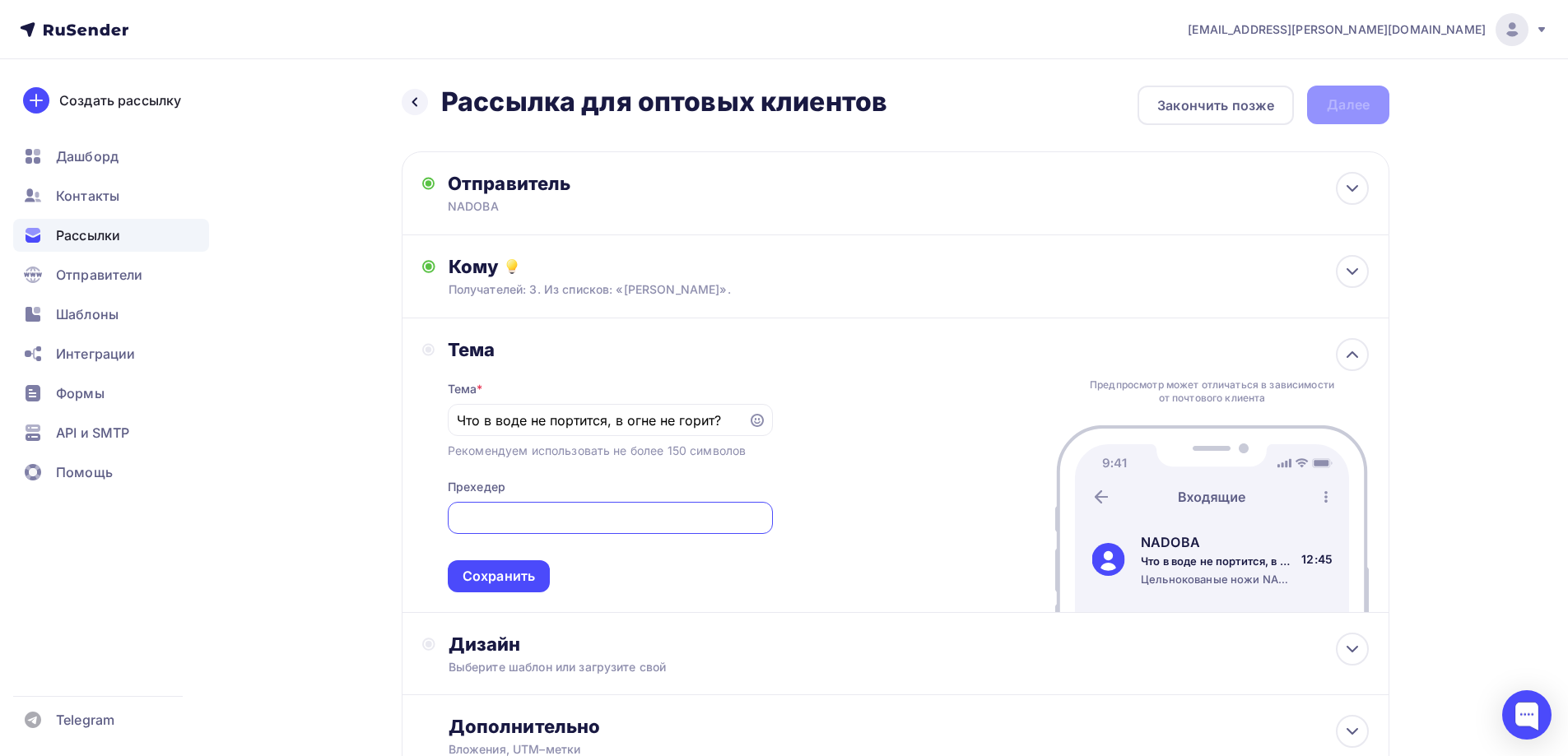
click at [1089, 532] on div "Тема Тема * Что в воде не портится, в огне не горит? Рекомендуем использовать н…" at bounding box center [895, 466] width 988 height 295
paste input "т твёрдость 56-58 HRC"
type input "Цельнокованые ножи NADOBA уже прошли огонь и воду, от чего стали только лучше. …"
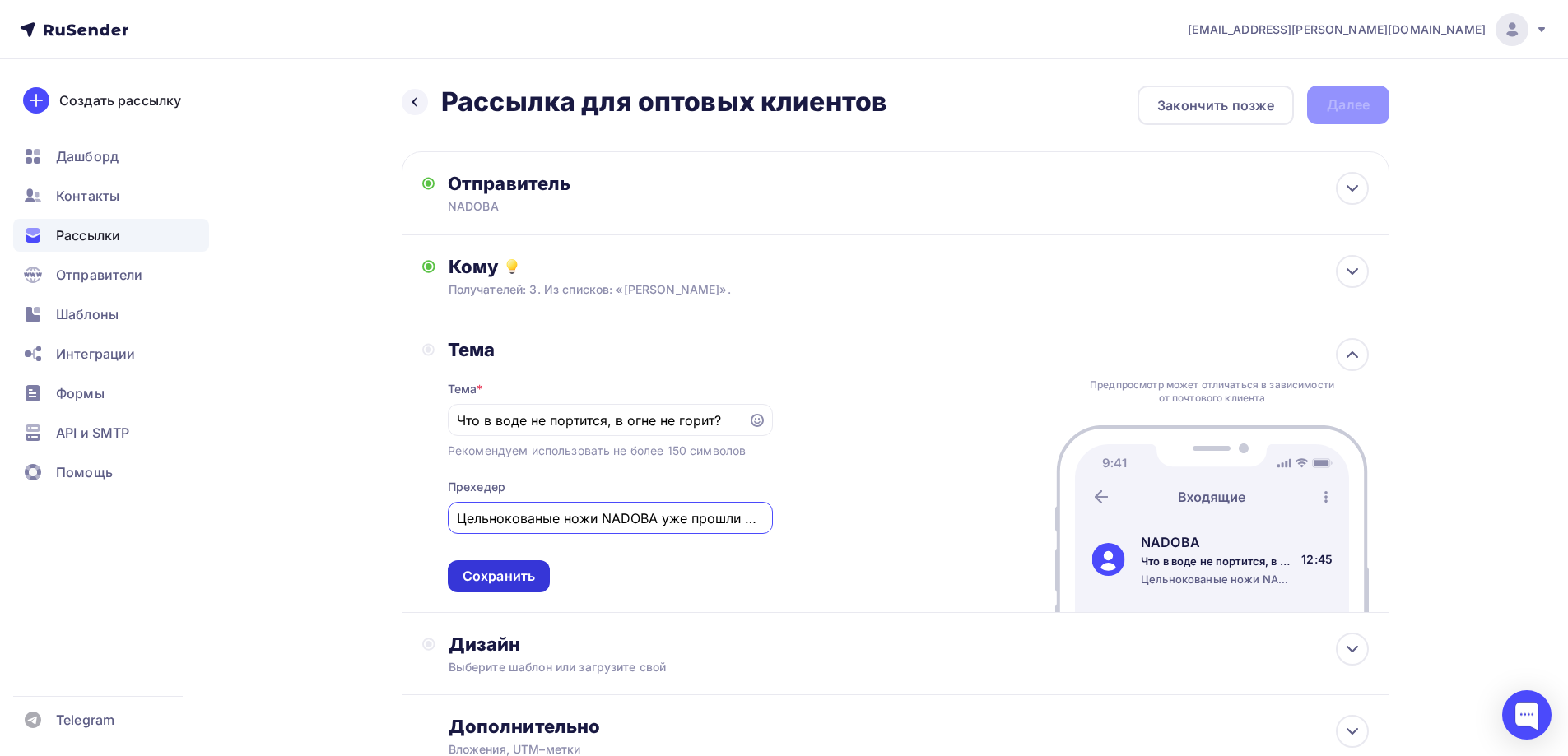
click at [507, 572] on div "Сохранить" at bounding box center [498, 576] width 73 height 19
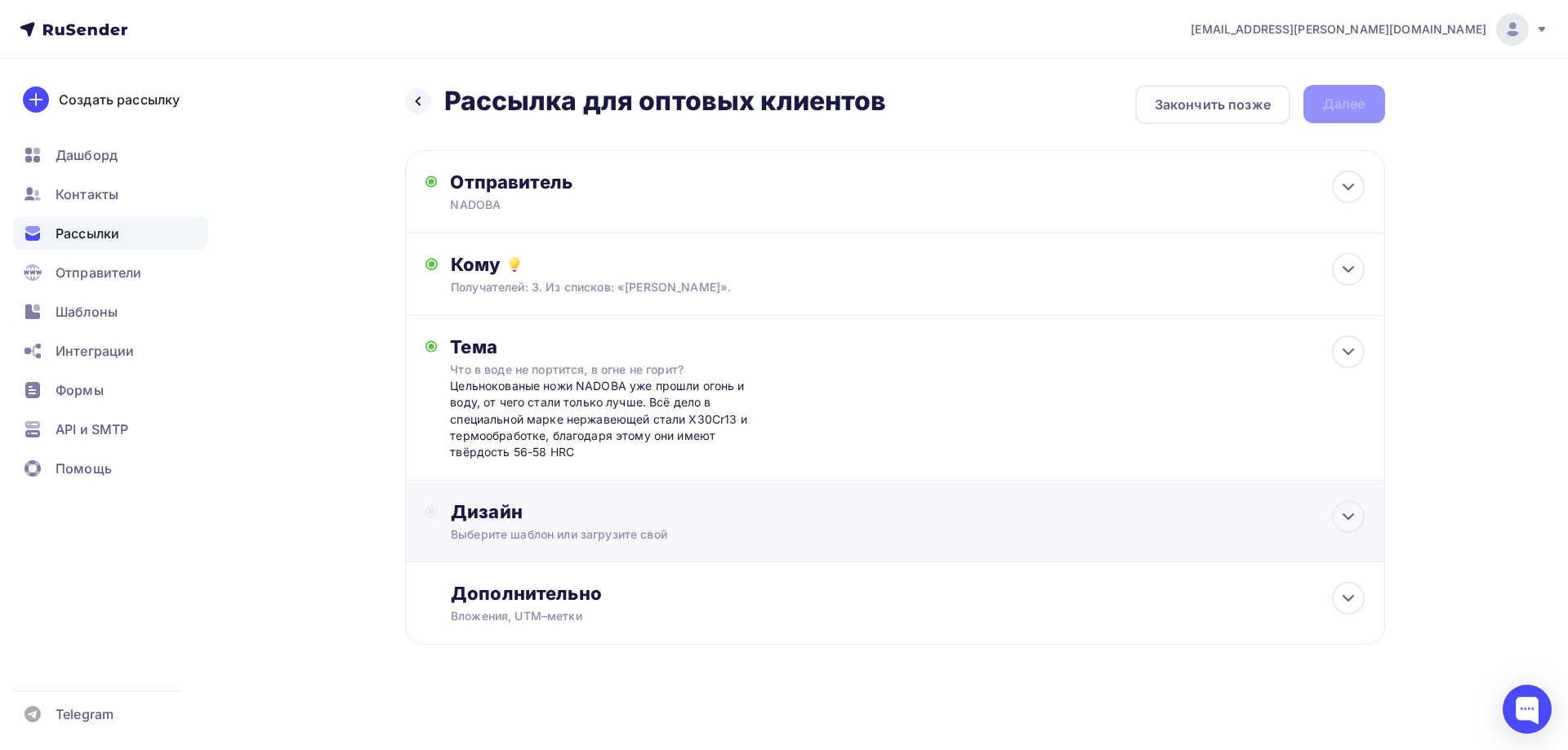
click at [548, 527] on div "Выберите шаблон или загрузите свой" at bounding box center [861, 535] width 822 height 16
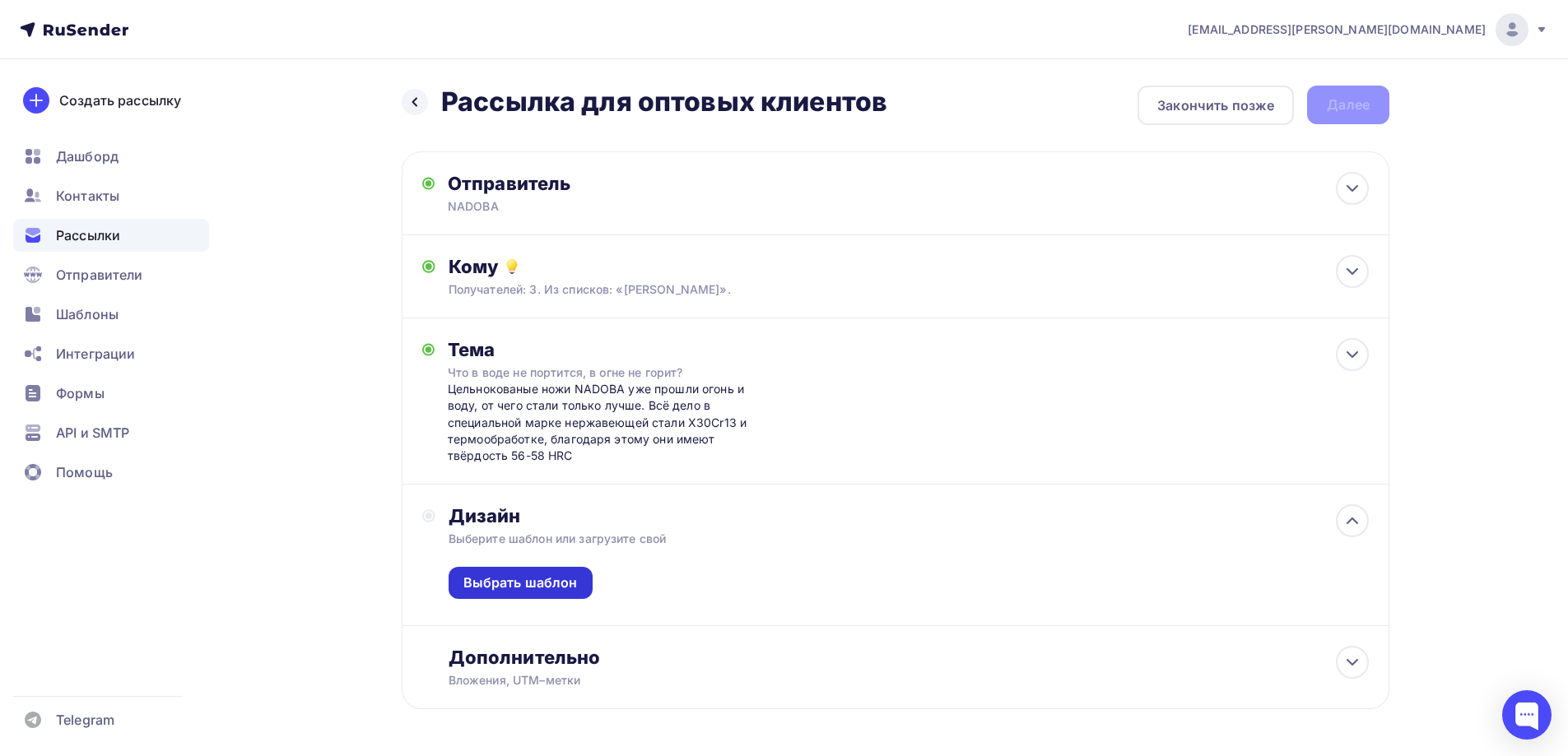
click at [515, 583] on div "Выбрать шаблон" at bounding box center [520, 582] width 115 height 19
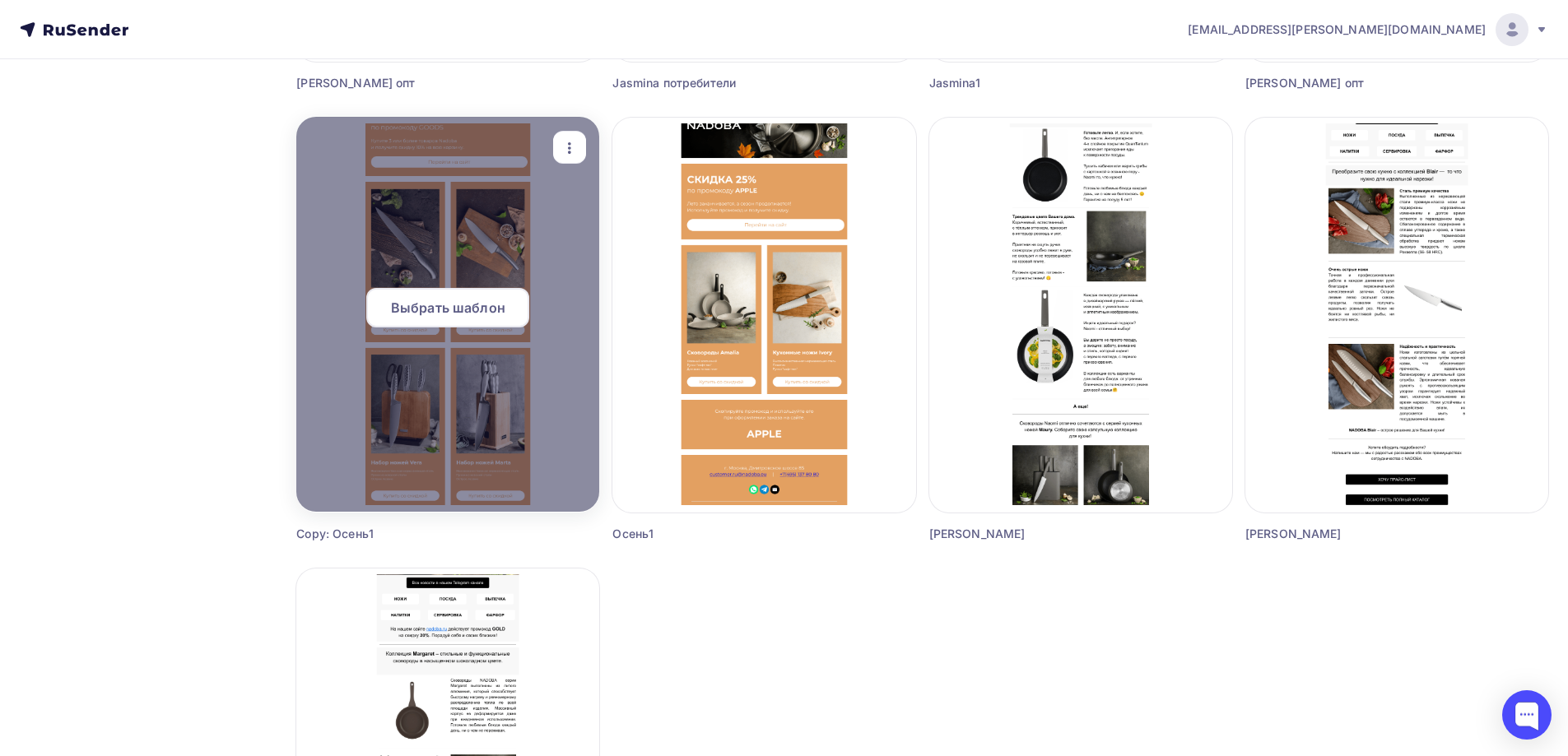
scroll to position [906, 0]
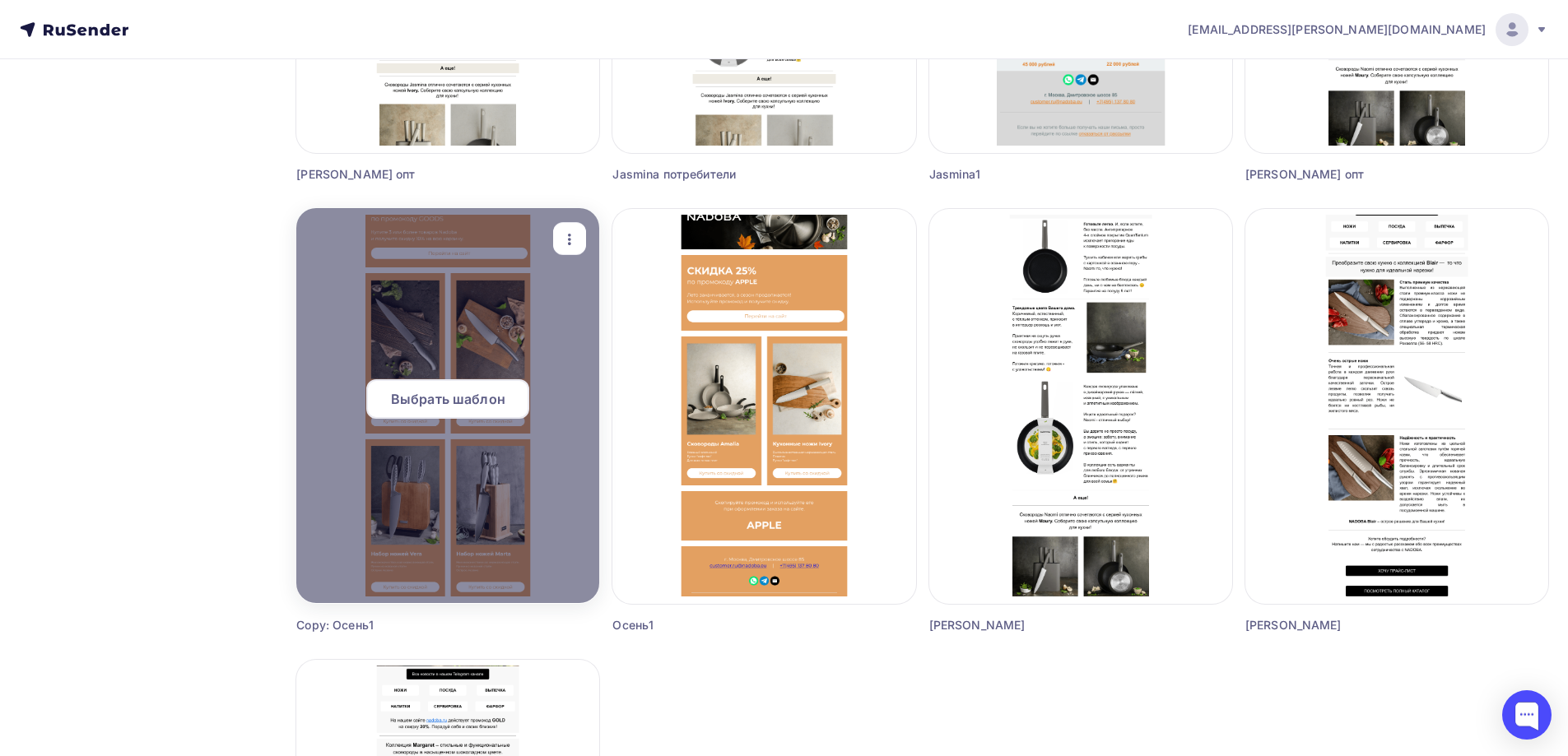
click at [441, 385] on div "Выбрать шаблон" at bounding box center [448, 399] width 163 height 39
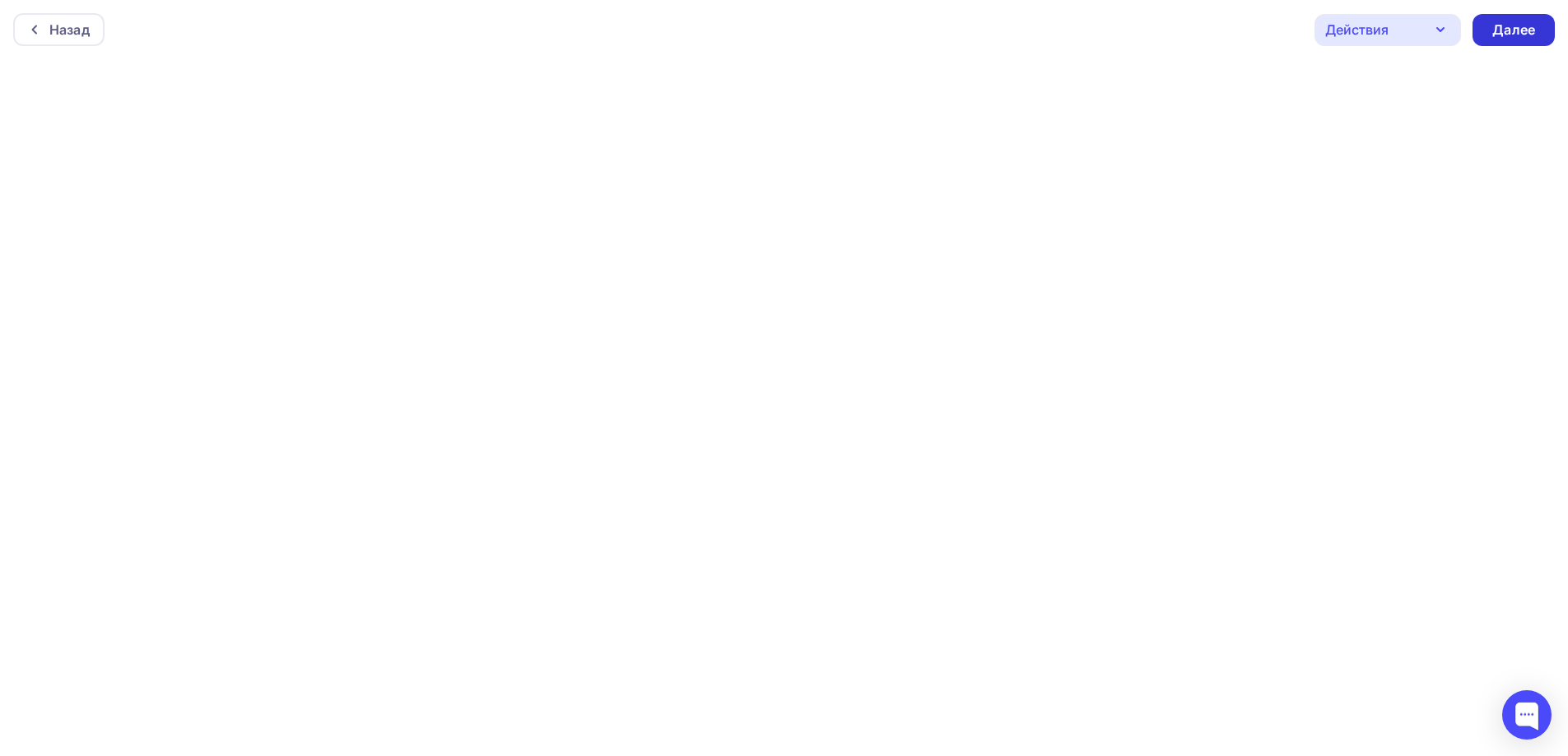
click at [1520, 21] on div "Далее" at bounding box center [1513, 30] width 43 height 19
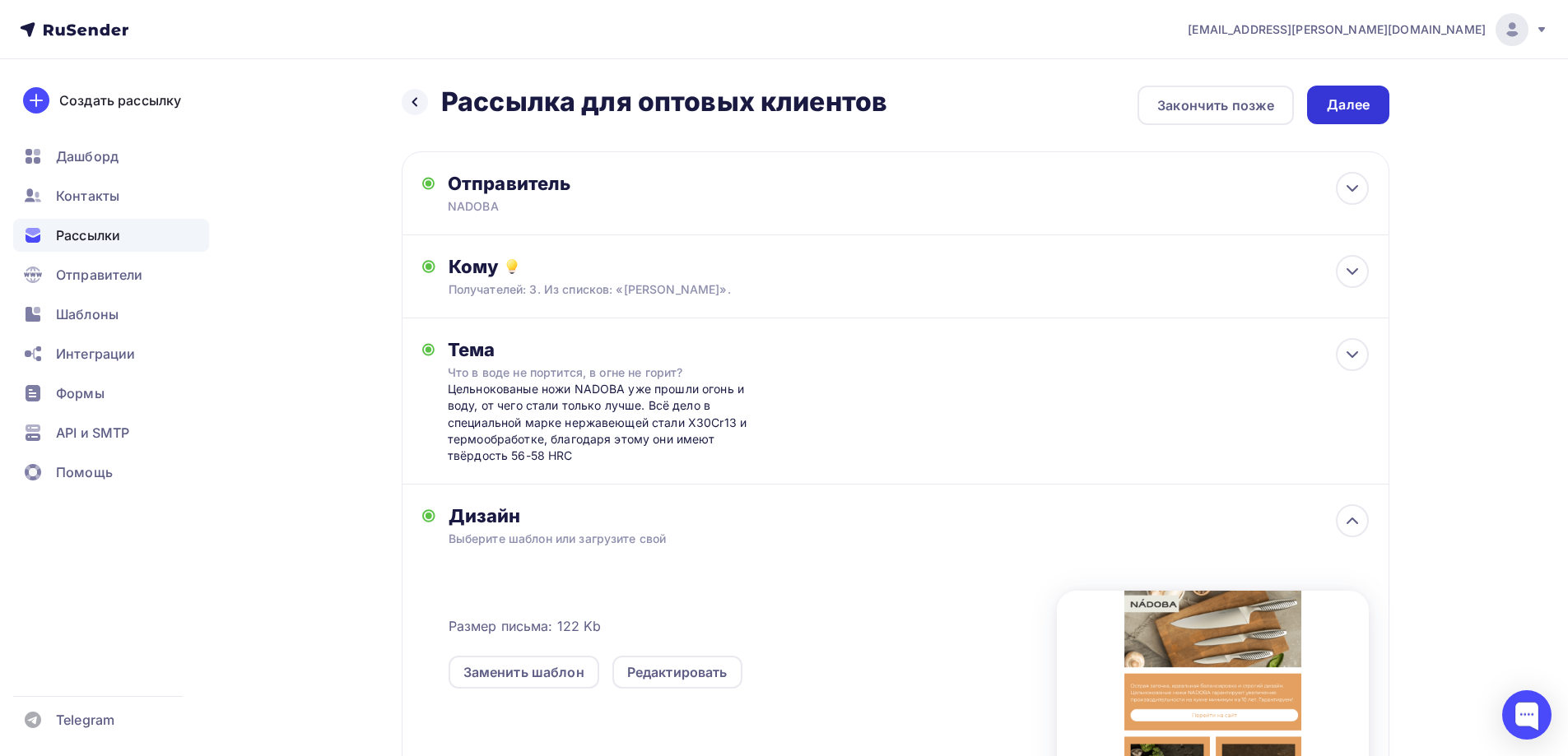
click at [1355, 105] on div "Далее" at bounding box center [1348, 105] width 43 height 19
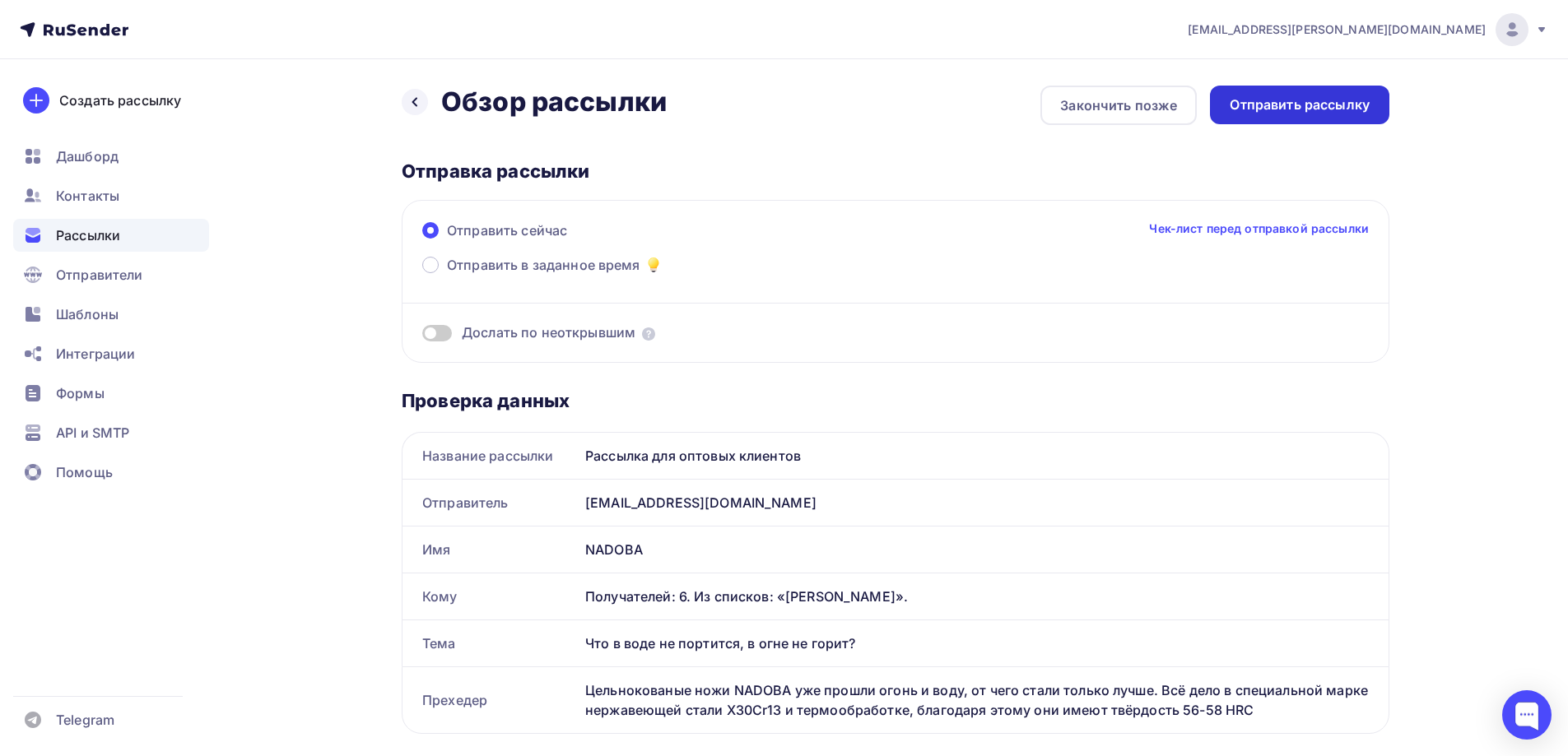
click at [1279, 107] on div "Отправить рассылку" at bounding box center [1299, 105] width 140 height 19
